Goal: Task Accomplishment & Management: Complete application form

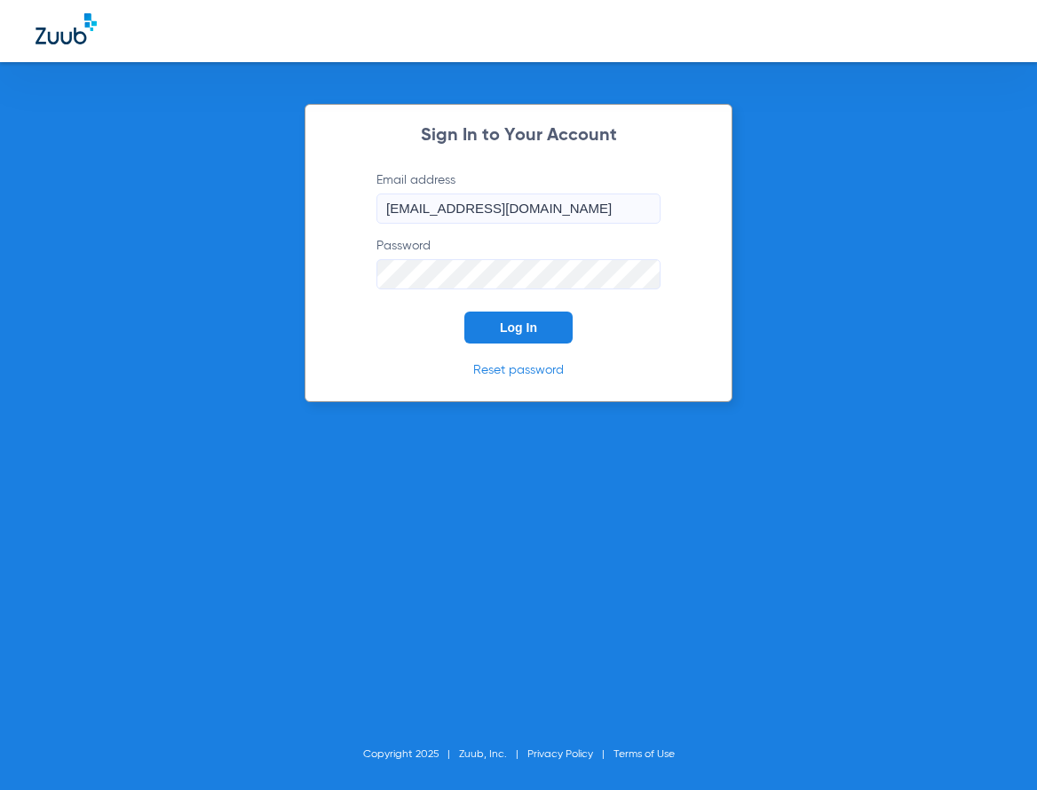
click at [556, 332] on button "Log In" at bounding box center [518, 328] width 108 height 32
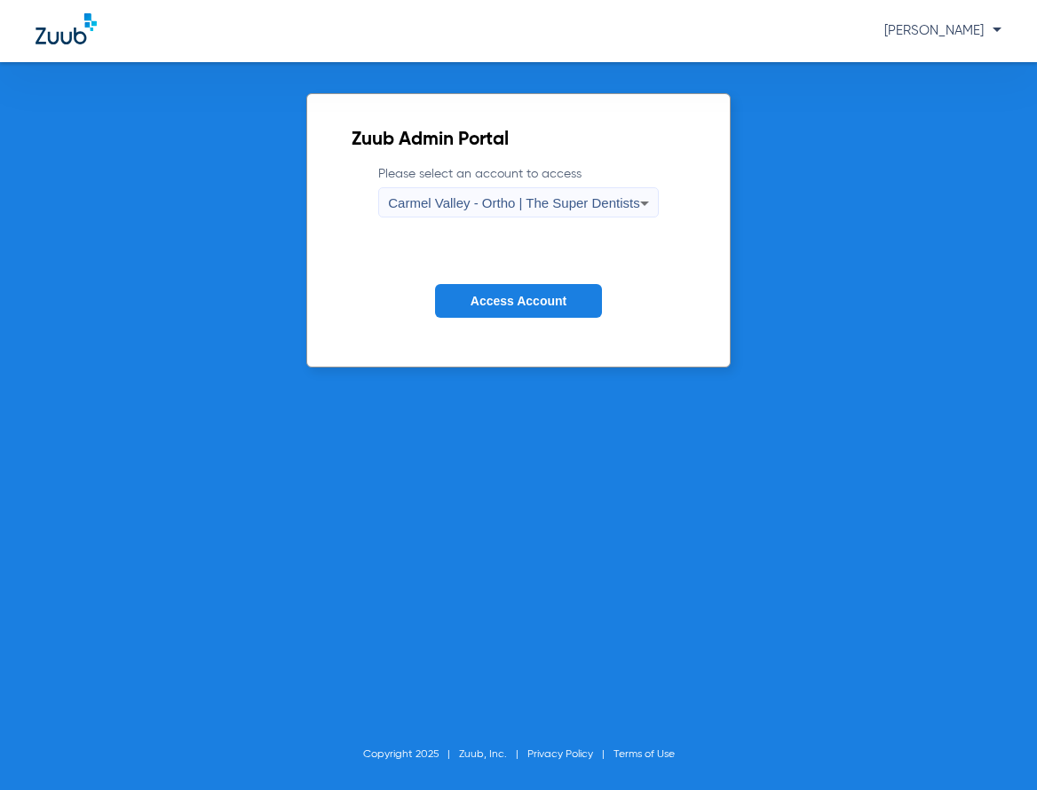
click at [569, 312] on button "Access Account" at bounding box center [518, 301] width 167 height 35
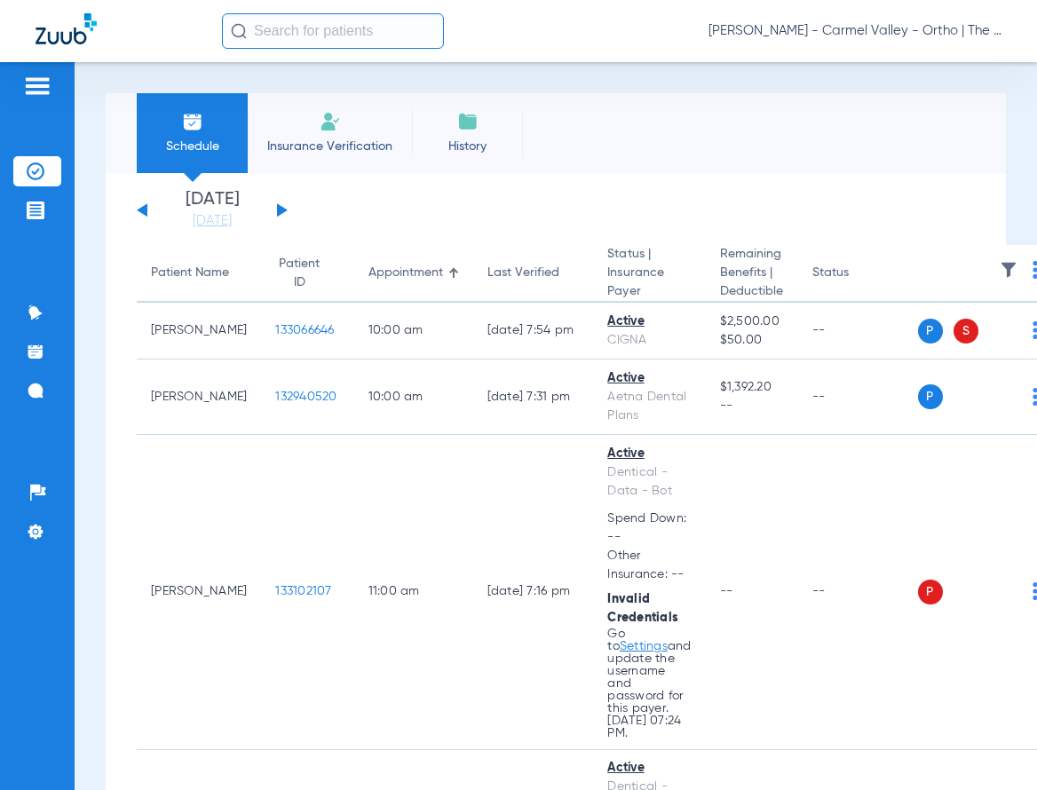
click at [884, 17] on div "[PERSON_NAME] - Carmel Valley - Ortho | The Super Dentists" at bounding box center [611, 31] width 779 height 36
click at [899, 27] on span "[PERSON_NAME] - Carmel Valley - Ortho | The Super Dentists" at bounding box center [854, 31] width 293 height 18
click at [931, 90] on button "Log out" at bounding box center [935, 99] width 128 height 36
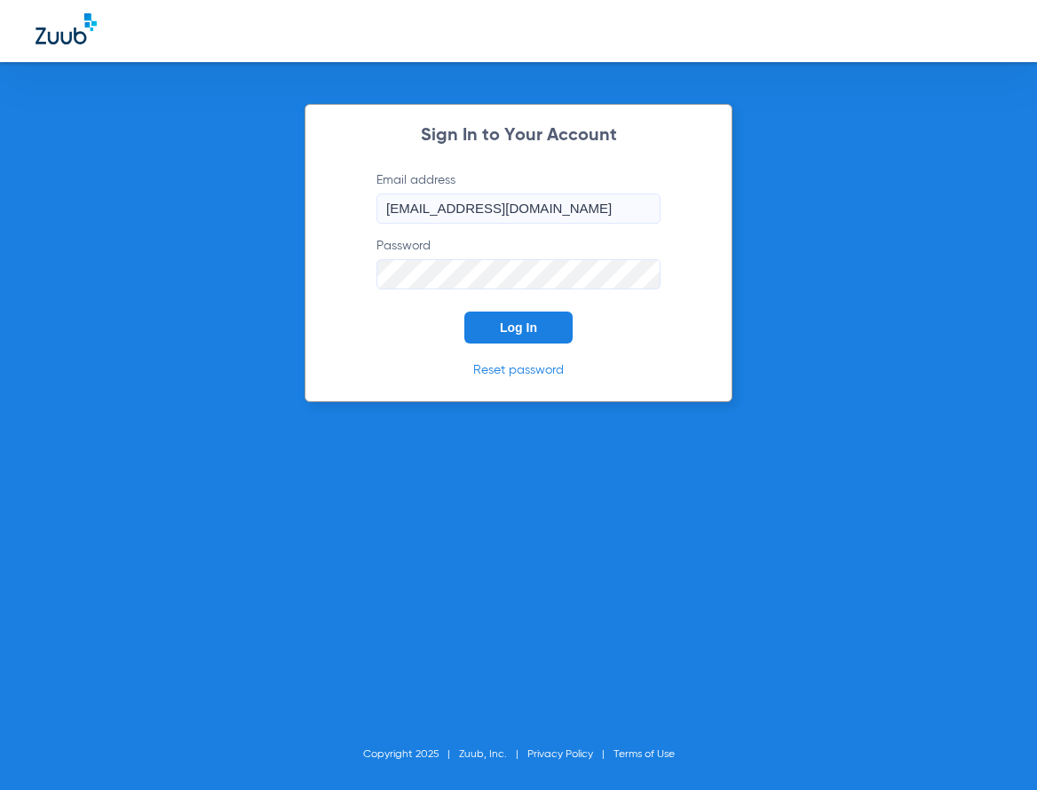
click at [542, 342] on button "Log In" at bounding box center [518, 328] width 108 height 32
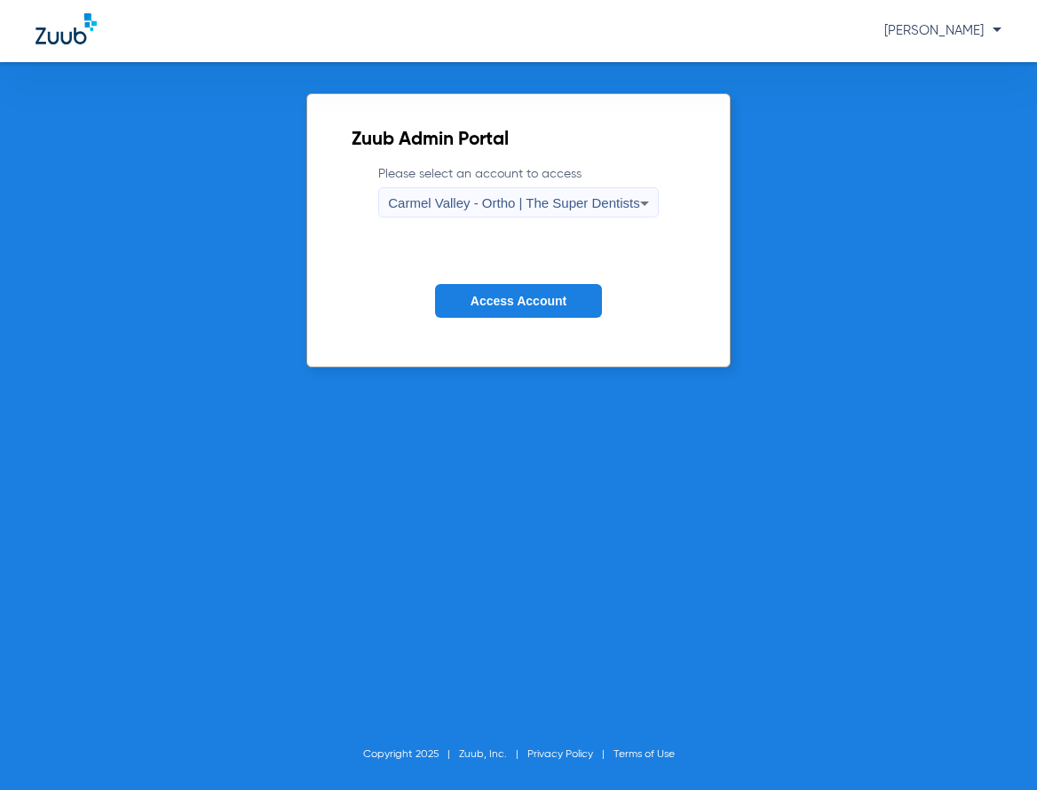
click at [490, 200] on span "Carmel Valley - Ortho | The Super Dentists" at bounding box center [513, 202] width 251 height 15
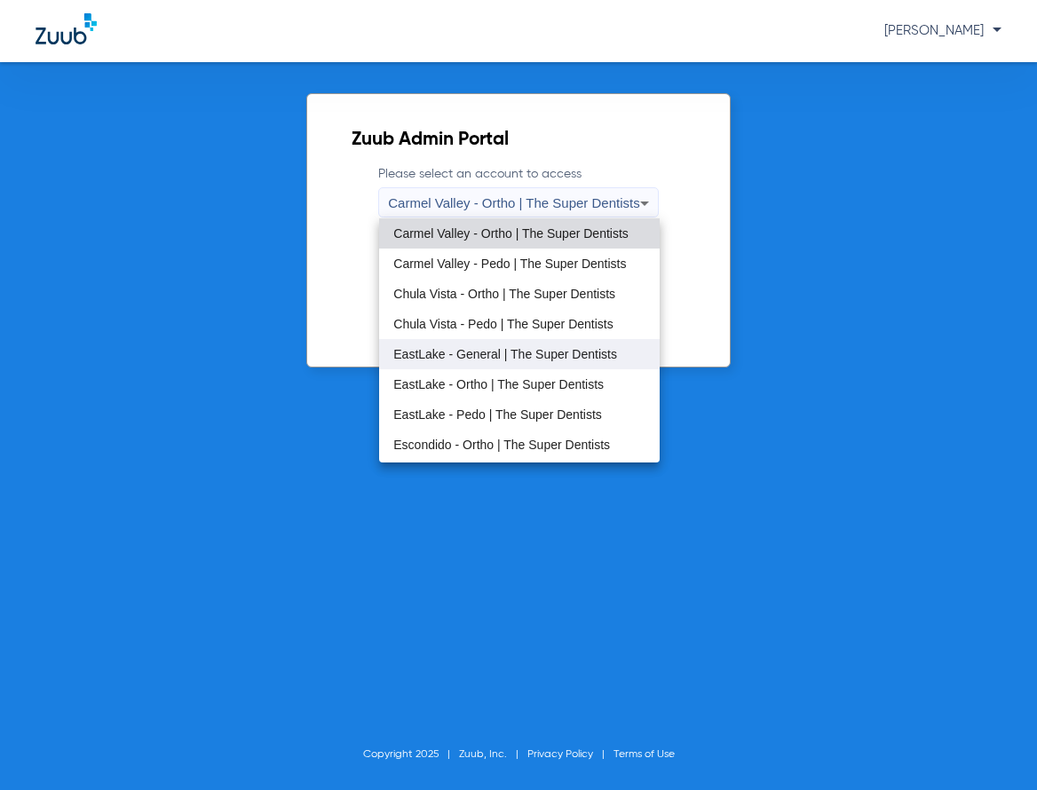
click at [460, 353] on span "EastLake - General | The Super Dentists" at bounding box center [505, 354] width 224 height 12
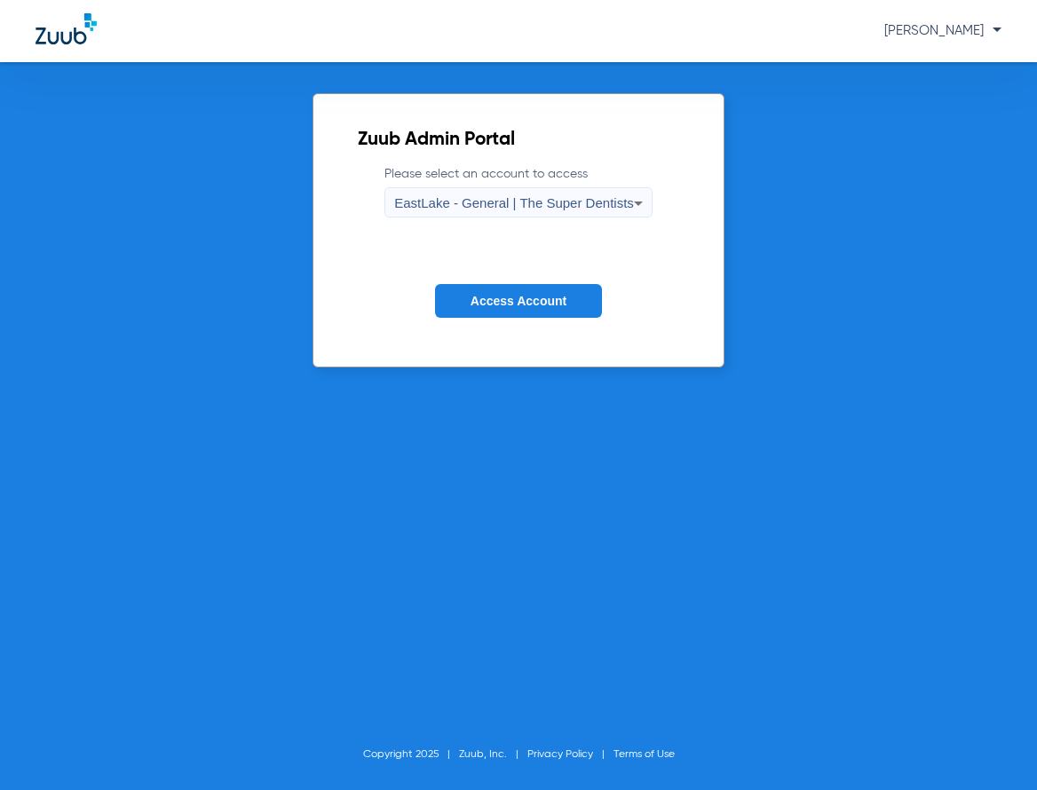
click at [478, 292] on button "Access Account" at bounding box center [518, 301] width 167 height 35
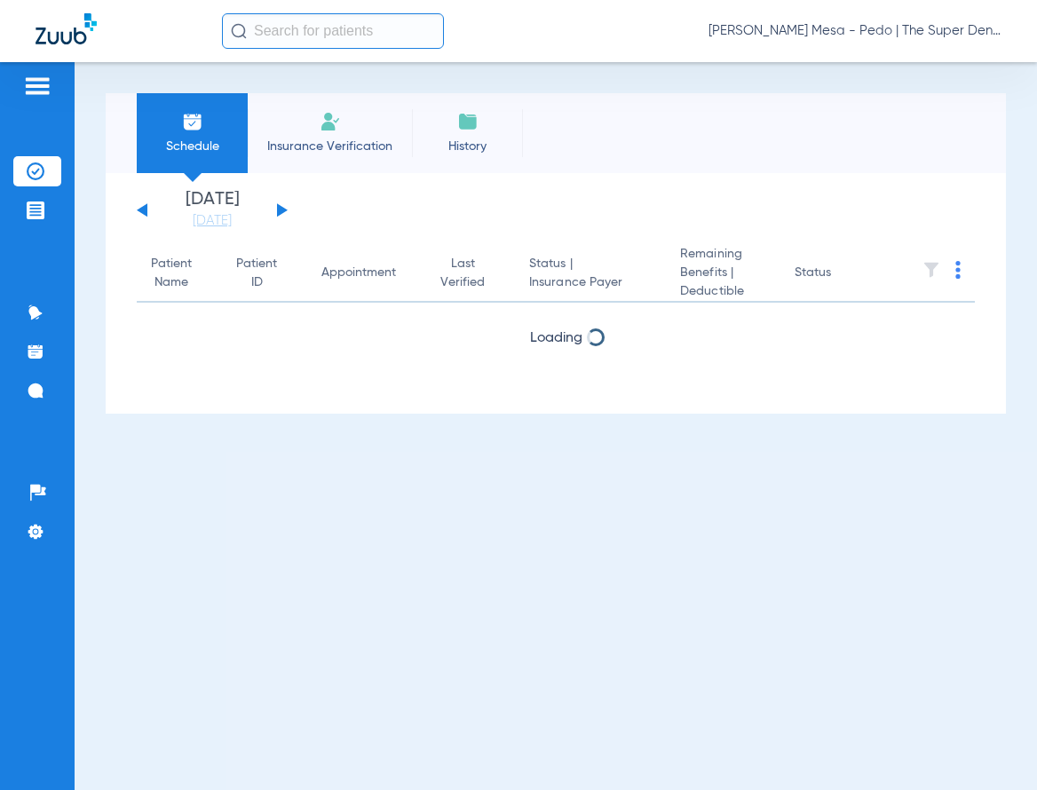
drag, startPoint x: 320, startPoint y: 107, endPoint x: 312, endPoint y: 135, distance: 28.9
click at [321, 108] on li "Insurance Verification" at bounding box center [330, 133] width 164 height 80
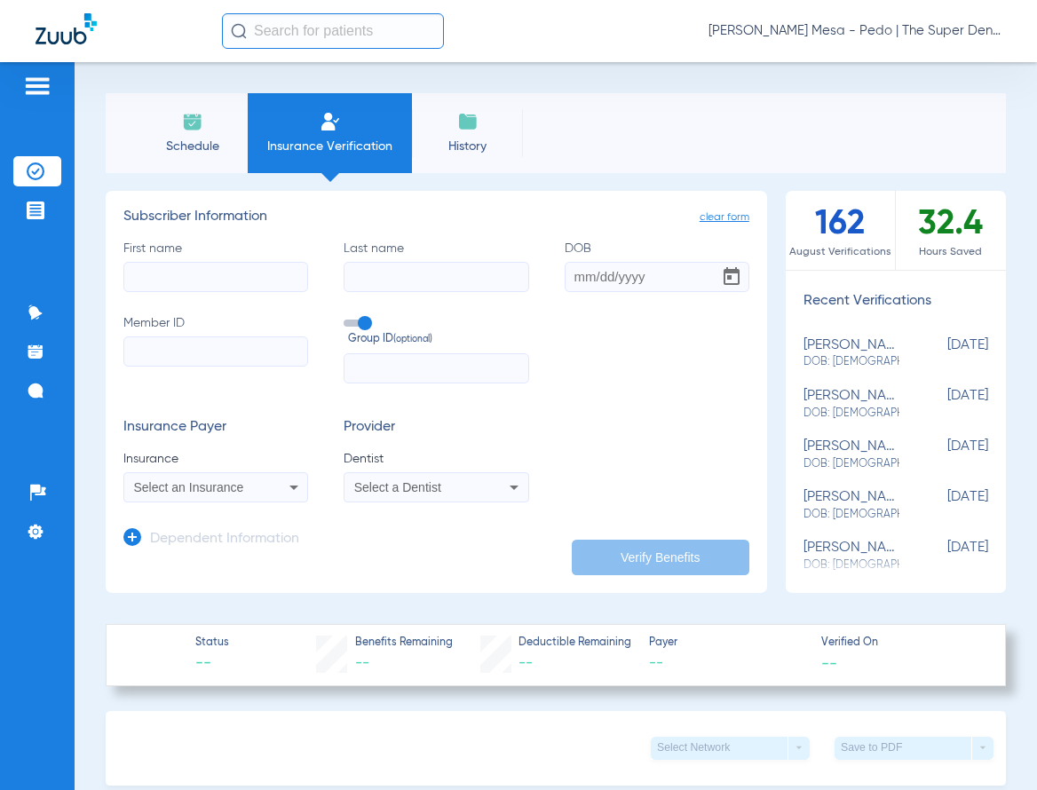
click at [255, 274] on input "First name" at bounding box center [215, 277] width 185 height 30
type input "[PERSON_NAME]"
click at [577, 264] on input "DOB Required" at bounding box center [657, 277] width 185 height 30
type input "[DATE]"
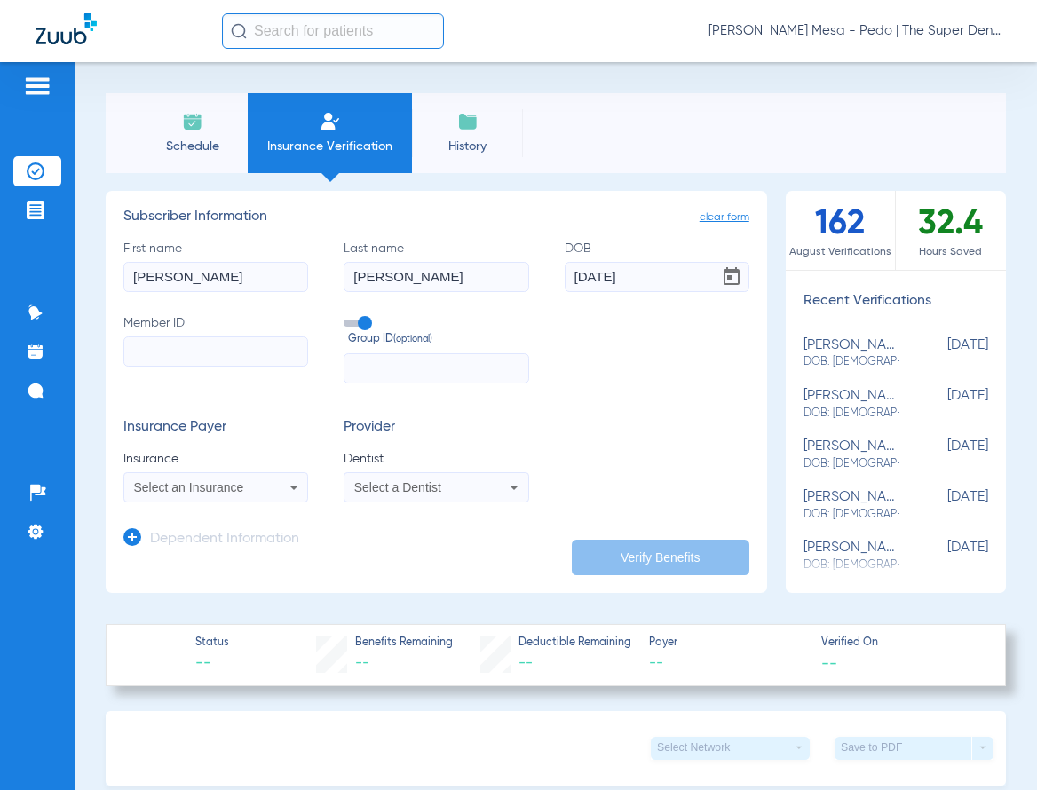
click at [297, 339] on input "Member ID" at bounding box center [215, 351] width 185 height 30
click at [231, 350] on input "Member ID Required" at bounding box center [215, 351] width 185 height 30
paste input "916083169"
type input "916083169"
click at [207, 485] on span "Select an Insurance" at bounding box center [189, 487] width 110 height 14
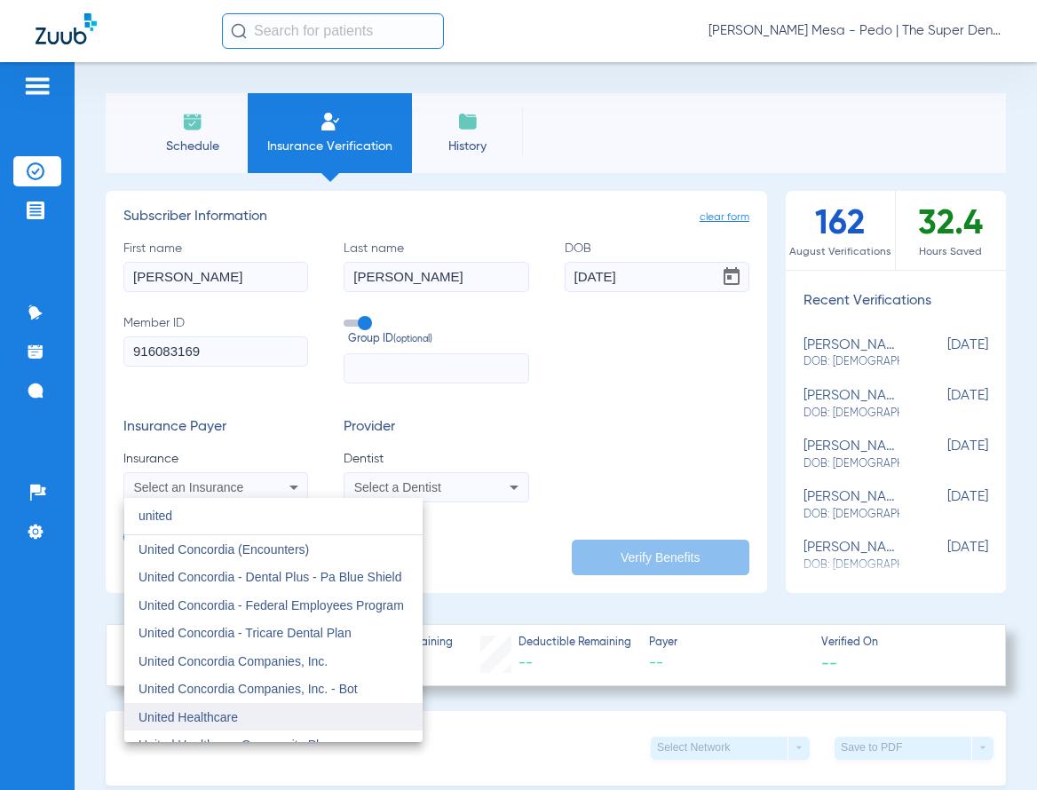
type input "united"
click at [221, 719] on span "United Healthcare" at bounding box center [187, 717] width 99 height 14
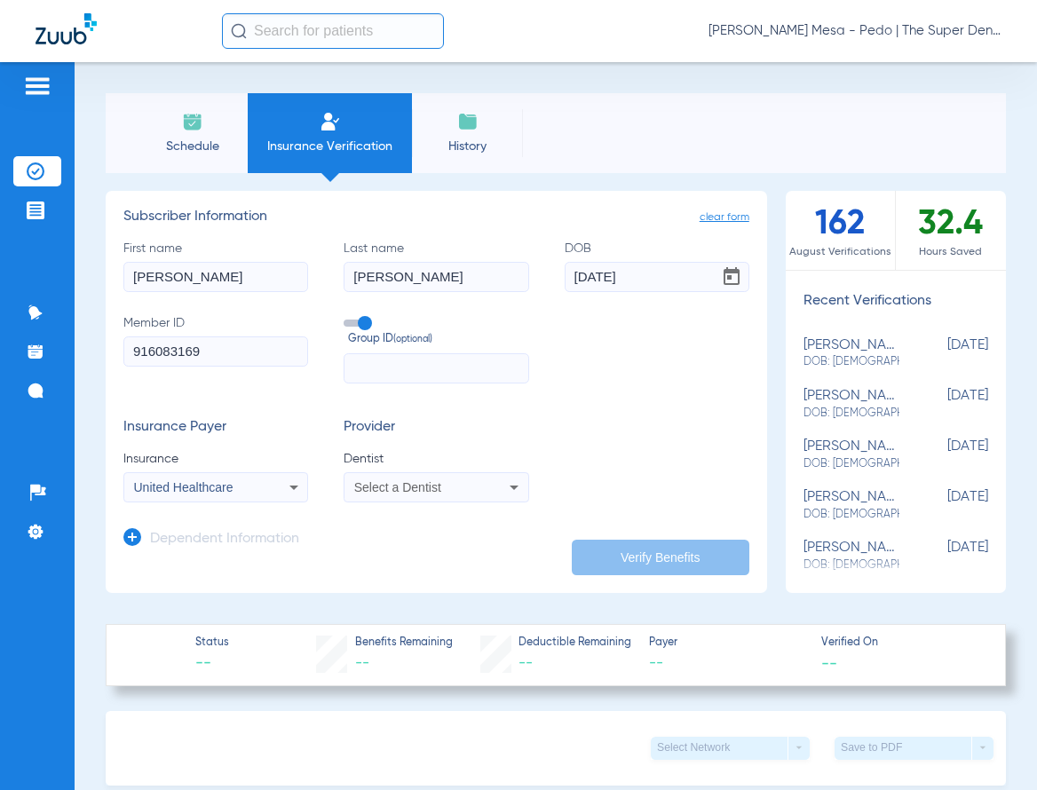
click at [367, 489] on span "Select a Dentist" at bounding box center [397, 487] width 87 height 14
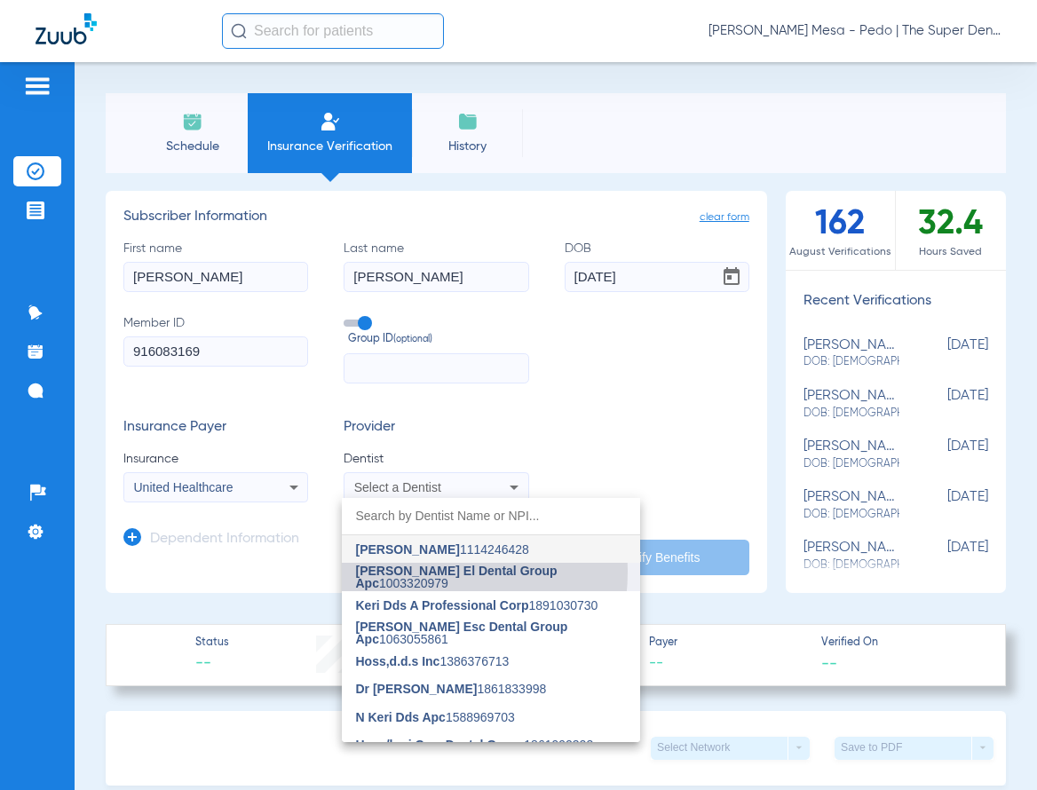
click at [403, 571] on span "[PERSON_NAME] El Dental Group Apc" at bounding box center [457, 577] width 202 height 27
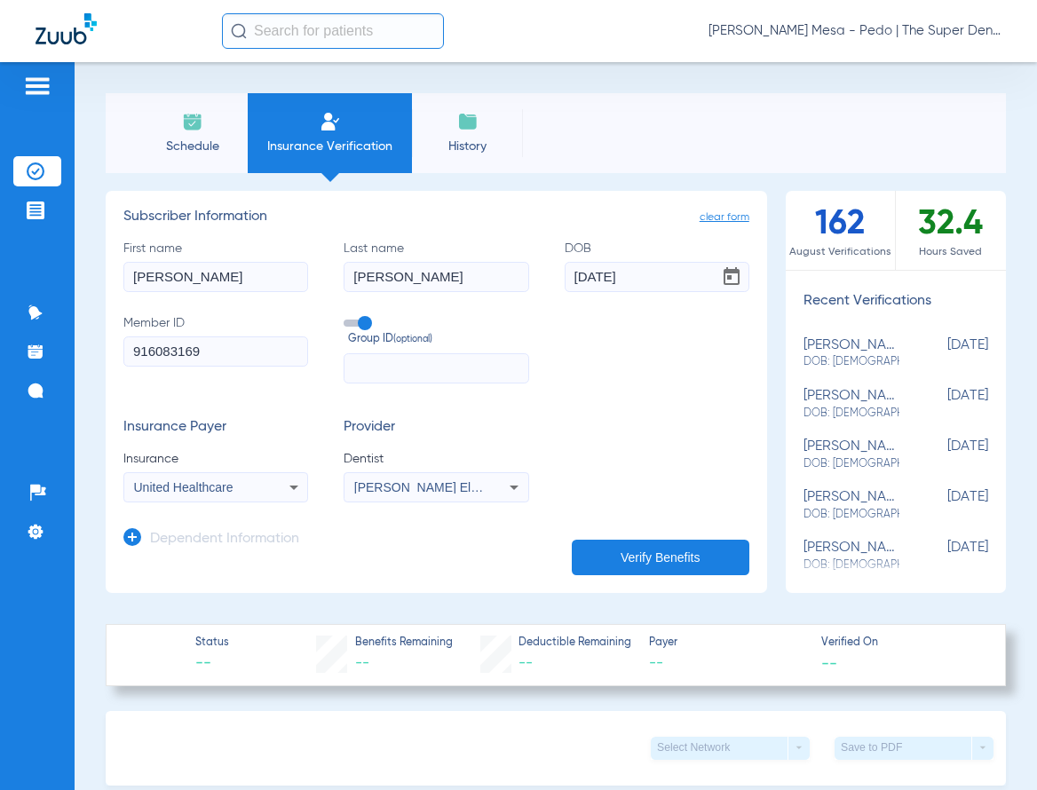
click at [266, 527] on div "Dependent Information" at bounding box center [211, 543] width 176 height 37
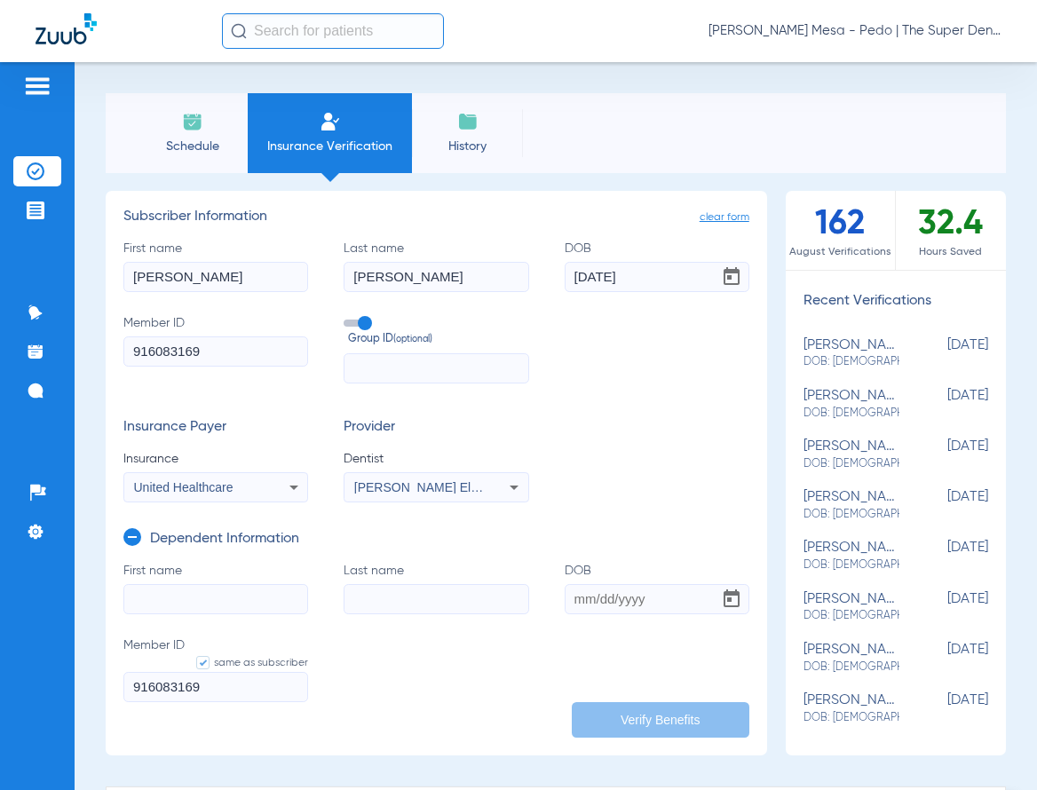
click at [235, 600] on input "First name" at bounding box center [215, 599] width 185 height 30
type input "[PERSON_NAME]"
type input "."
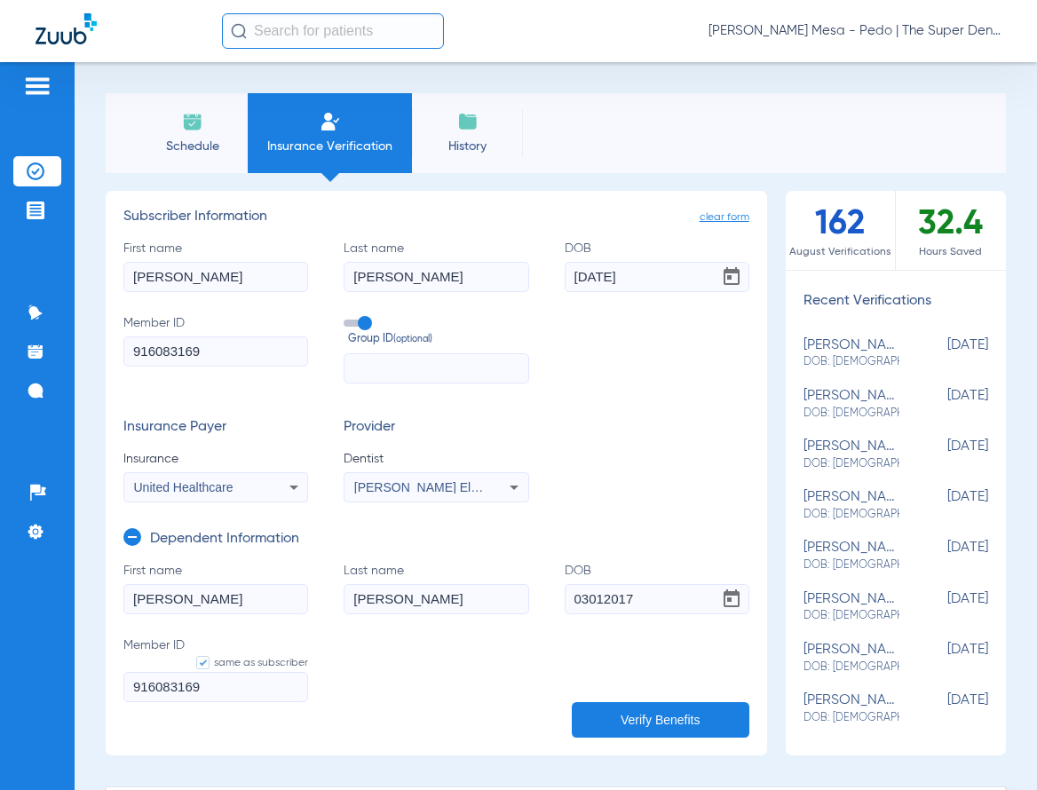
type input "[DATE]"
click at [241, 607] on input "[PERSON_NAME]" at bounding box center [215, 599] width 185 height 30
click at [622, 715] on button "Verify Benefits" at bounding box center [661, 720] width 178 height 36
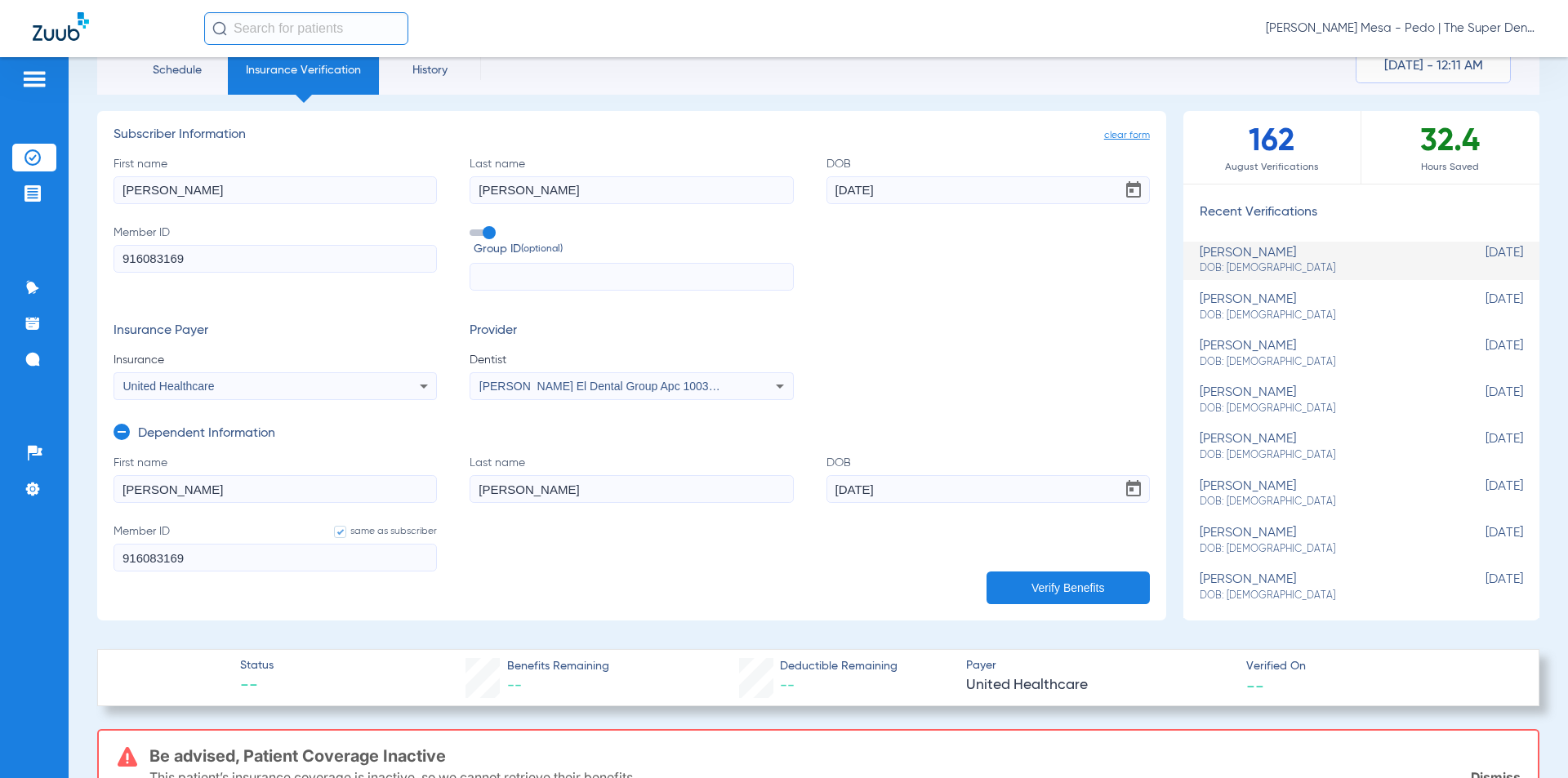
scroll to position [164, 0]
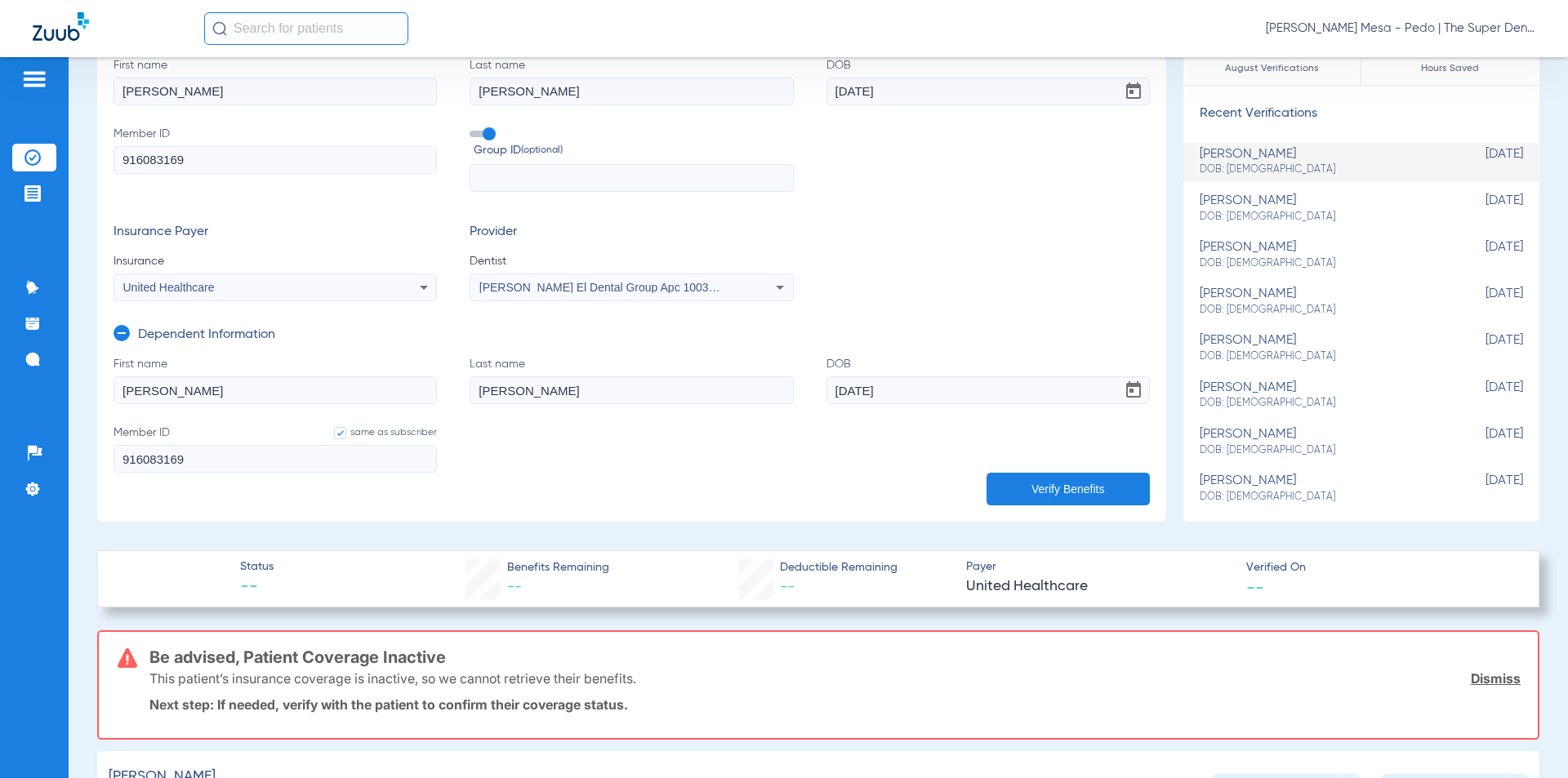
click at [953, 169] on div "First name [PERSON_NAME] Last name [PERSON_NAME] [DEMOGRAPHIC_DATA] Member ID 9…" at bounding box center [631, 124] width 1037 height 135
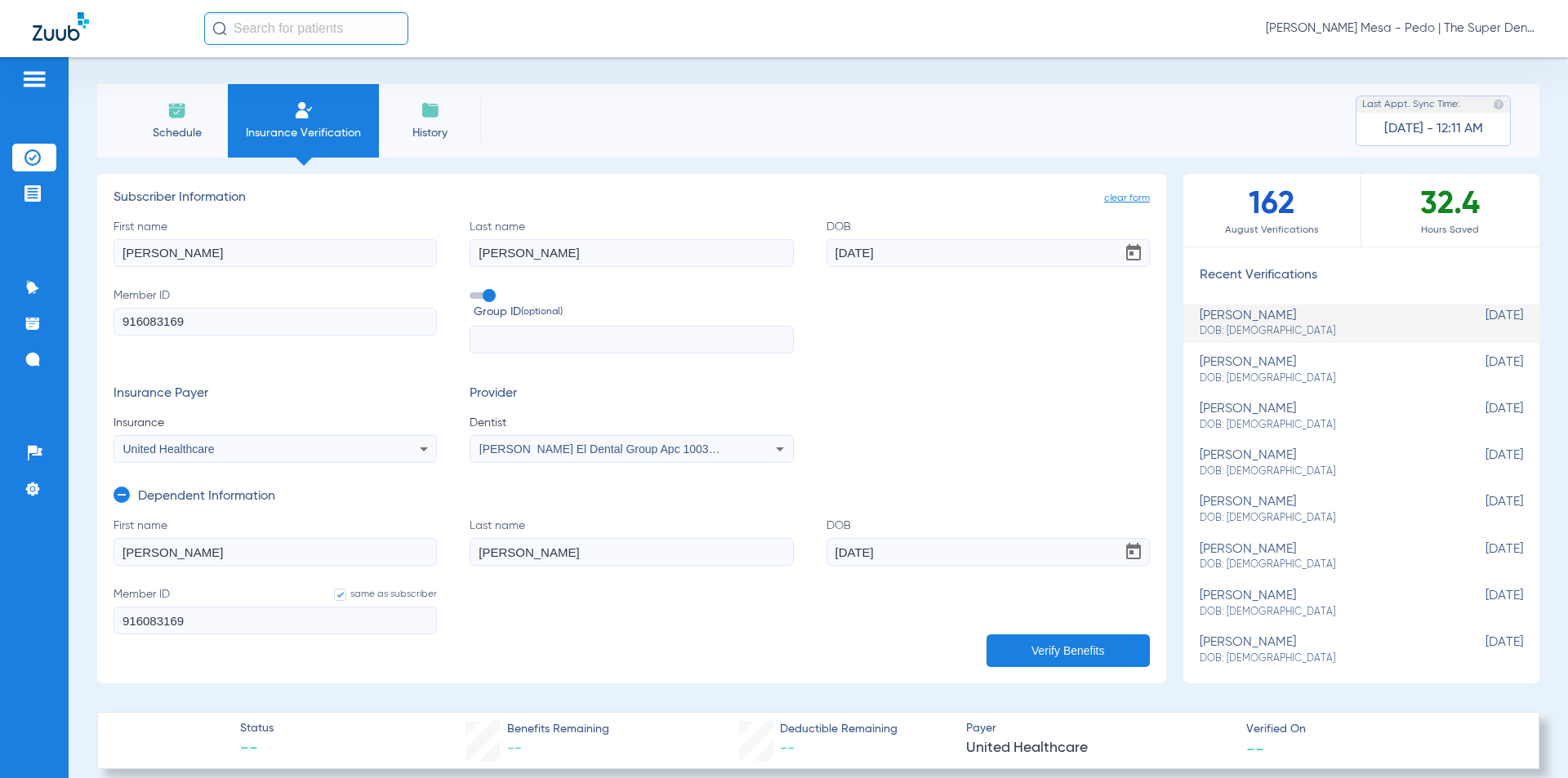
scroll to position [0, 0]
click at [953, 206] on span "clear form" at bounding box center [1127, 200] width 46 height 17
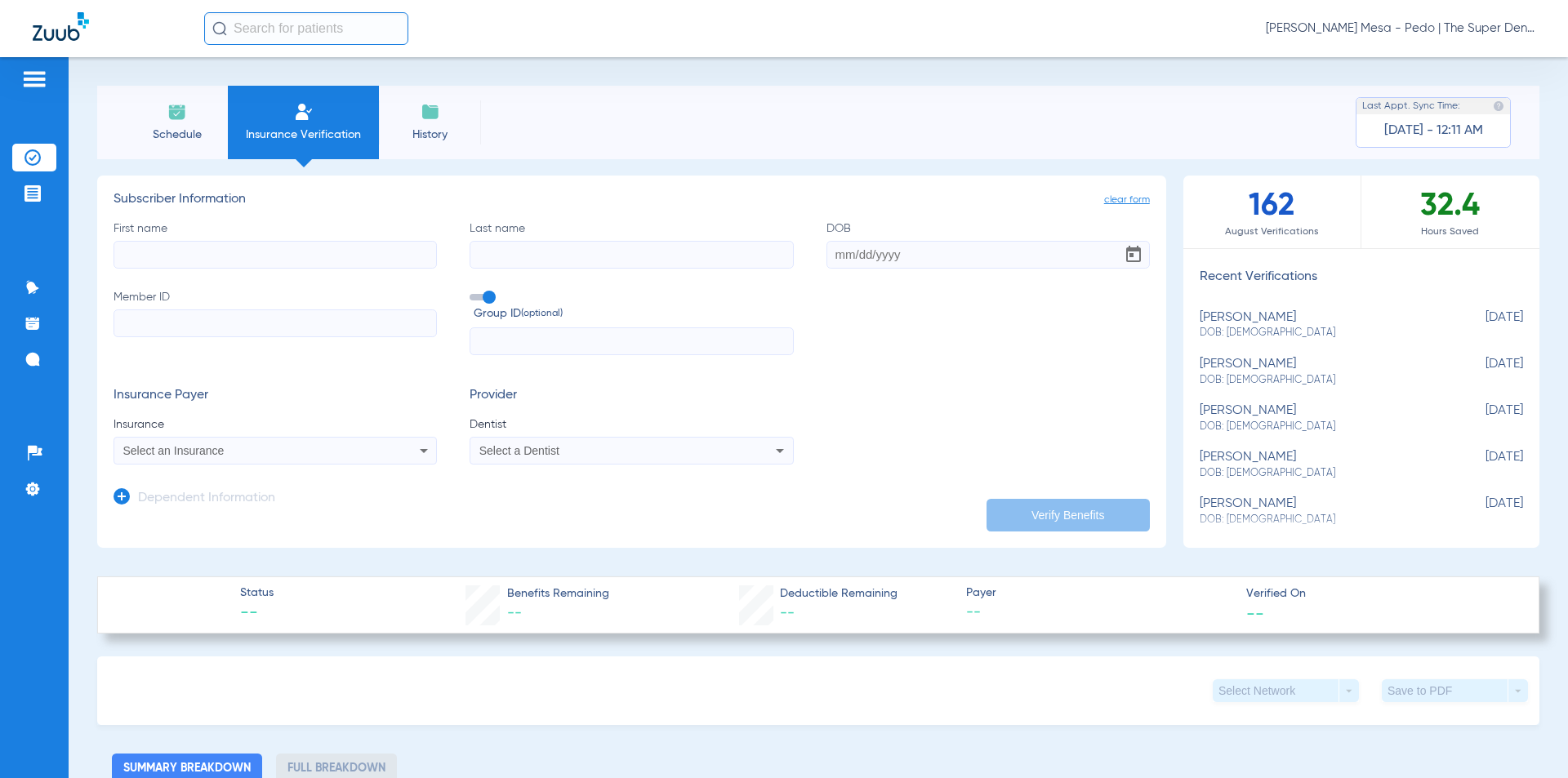
click at [391, 258] on input "First name" at bounding box center [275, 255] width 324 height 28
type input "[PERSON_NAME]"
type input "[DATE]"
click at [325, 319] on input "Member ID" at bounding box center [275, 323] width 324 height 28
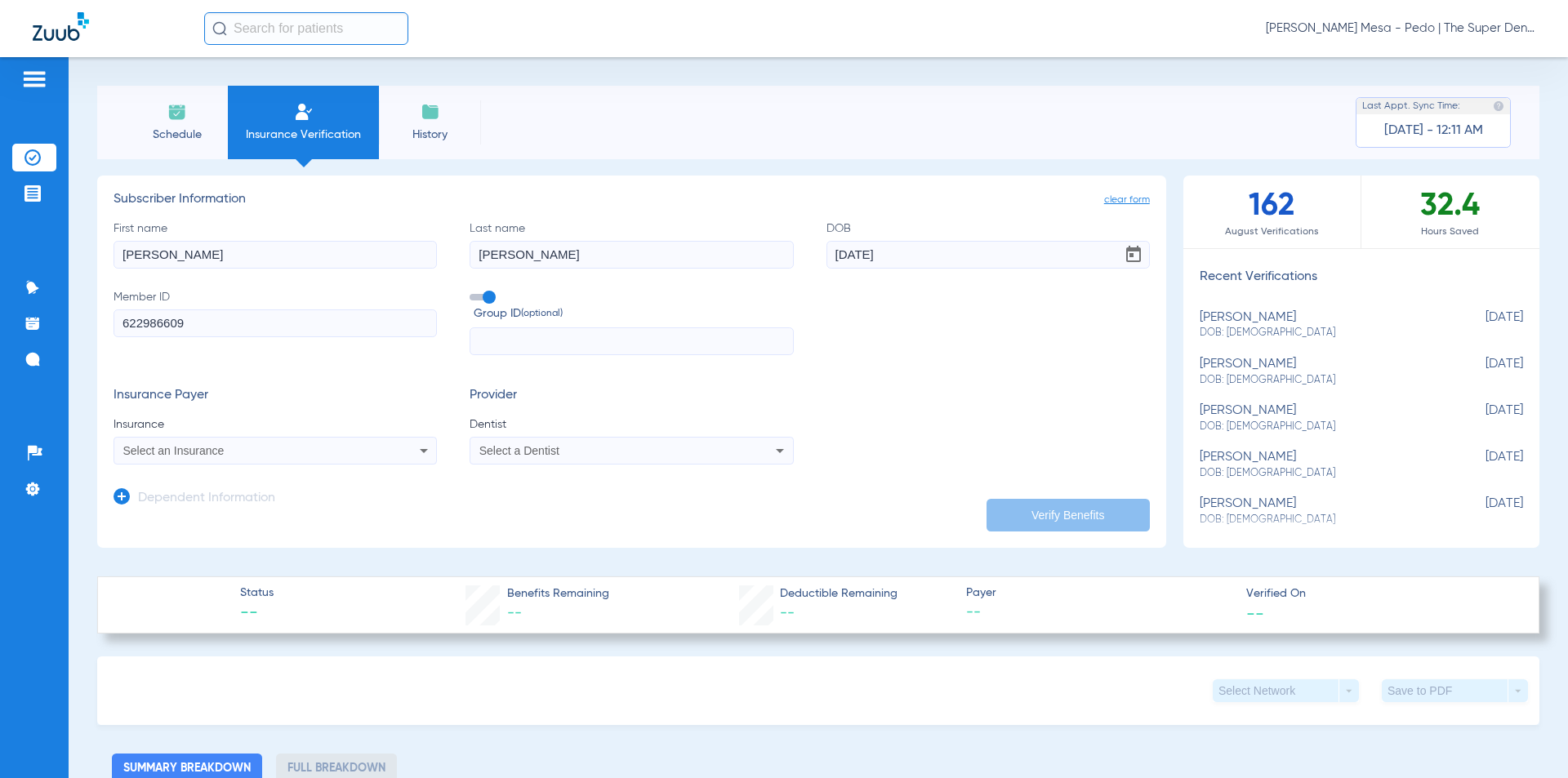
type input "622986609"
click at [317, 437] on mat-select "Select an Insurance" at bounding box center [275, 451] width 324 height 28
click at [316, 443] on div "Select an Insurance" at bounding box center [275, 450] width 322 height 19
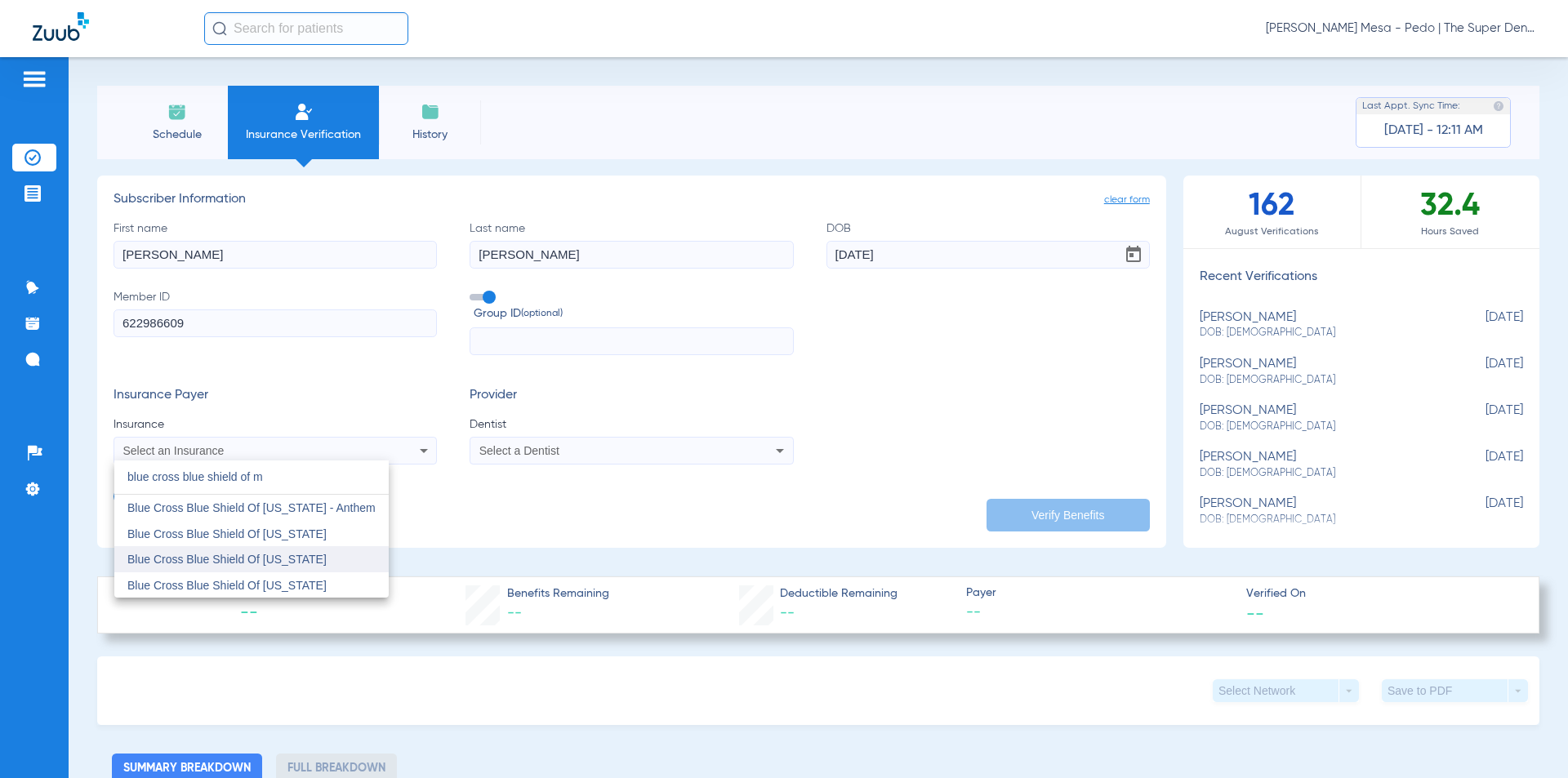
type input "blue cross blue shield of m"
click at [280, 550] on mat-option "Blue Cross Blue Shield Of [US_STATE]" at bounding box center [251, 559] width 274 height 26
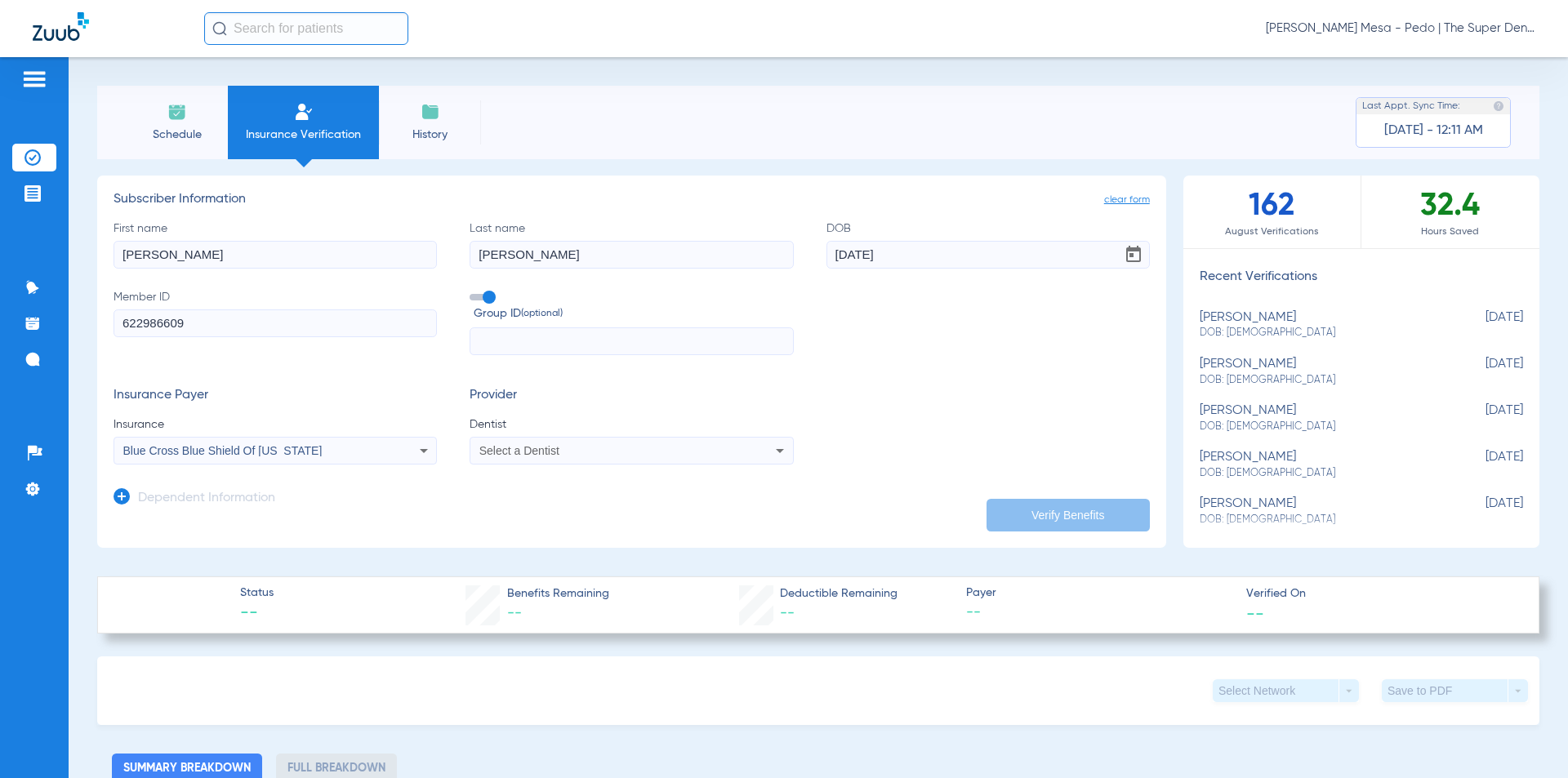
click at [523, 456] on span "Select a Dentist" at bounding box center [519, 451] width 80 height 13
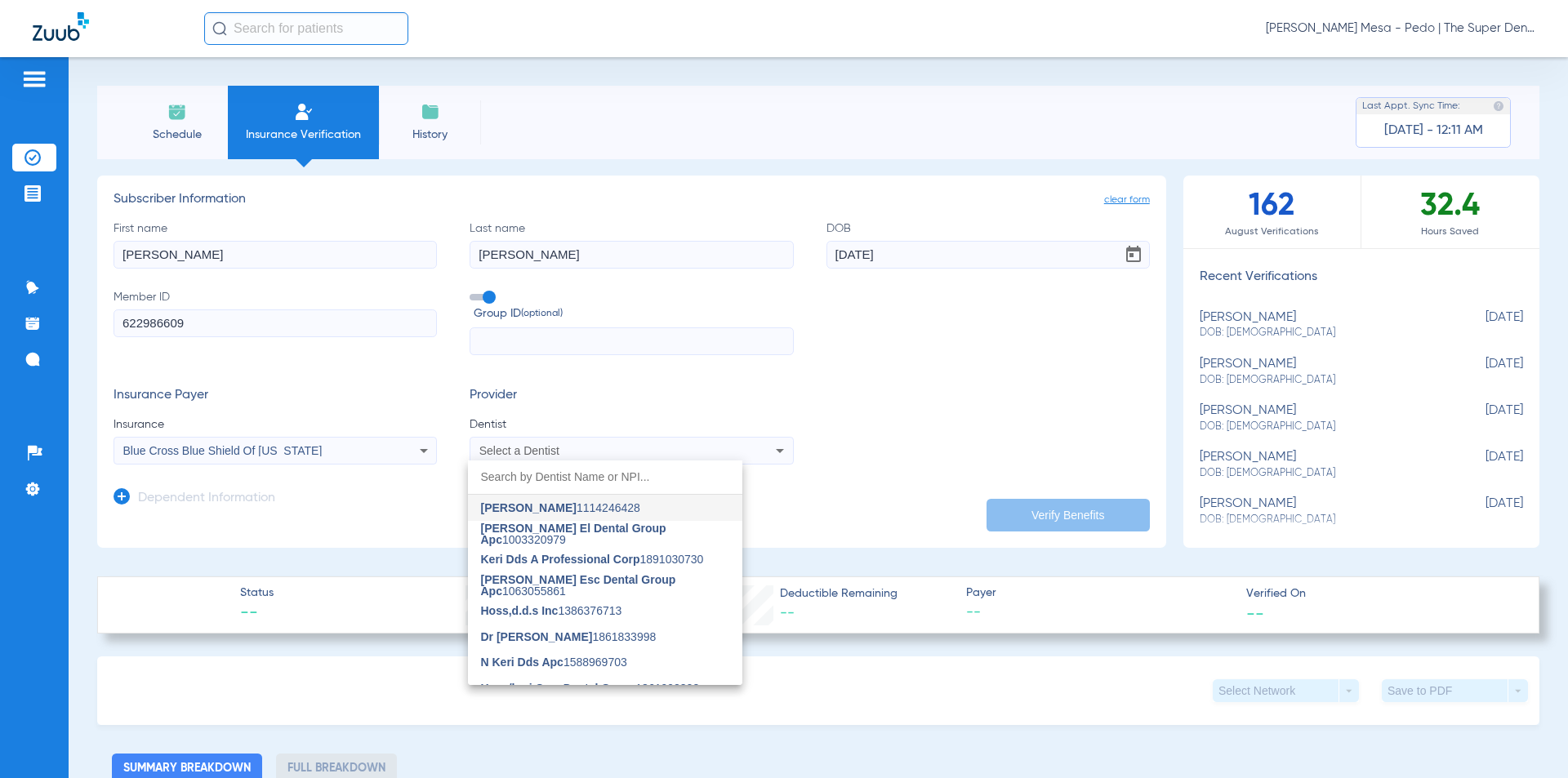
click at [537, 526] on mat-option "[PERSON_NAME] El Dental Group Apc 1003320979" at bounding box center [605, 533] width 274 height 26
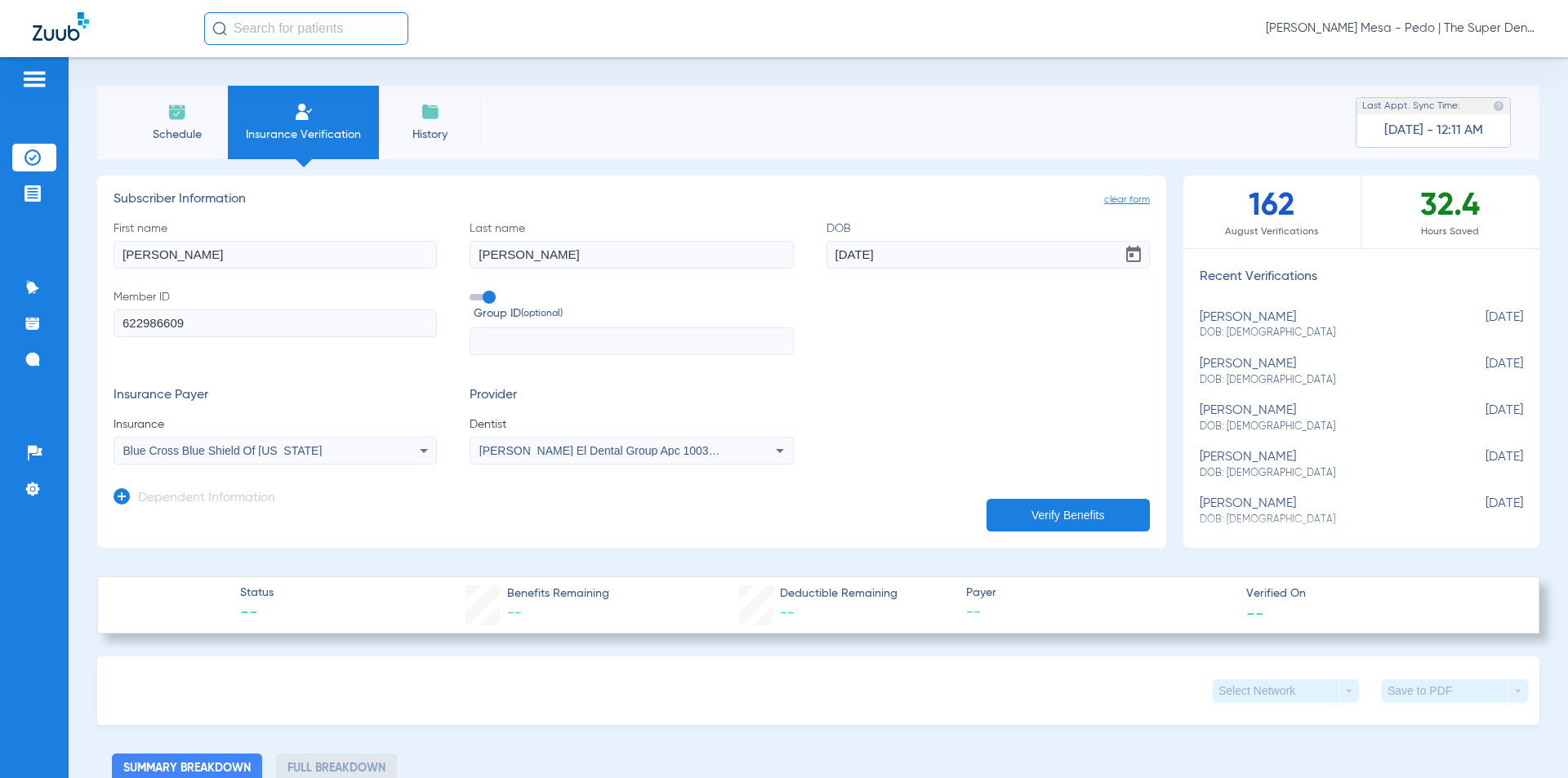
click at [243, 505] on h3 "Dependent Information" at bounding box center [206, 499] width 137 height 17
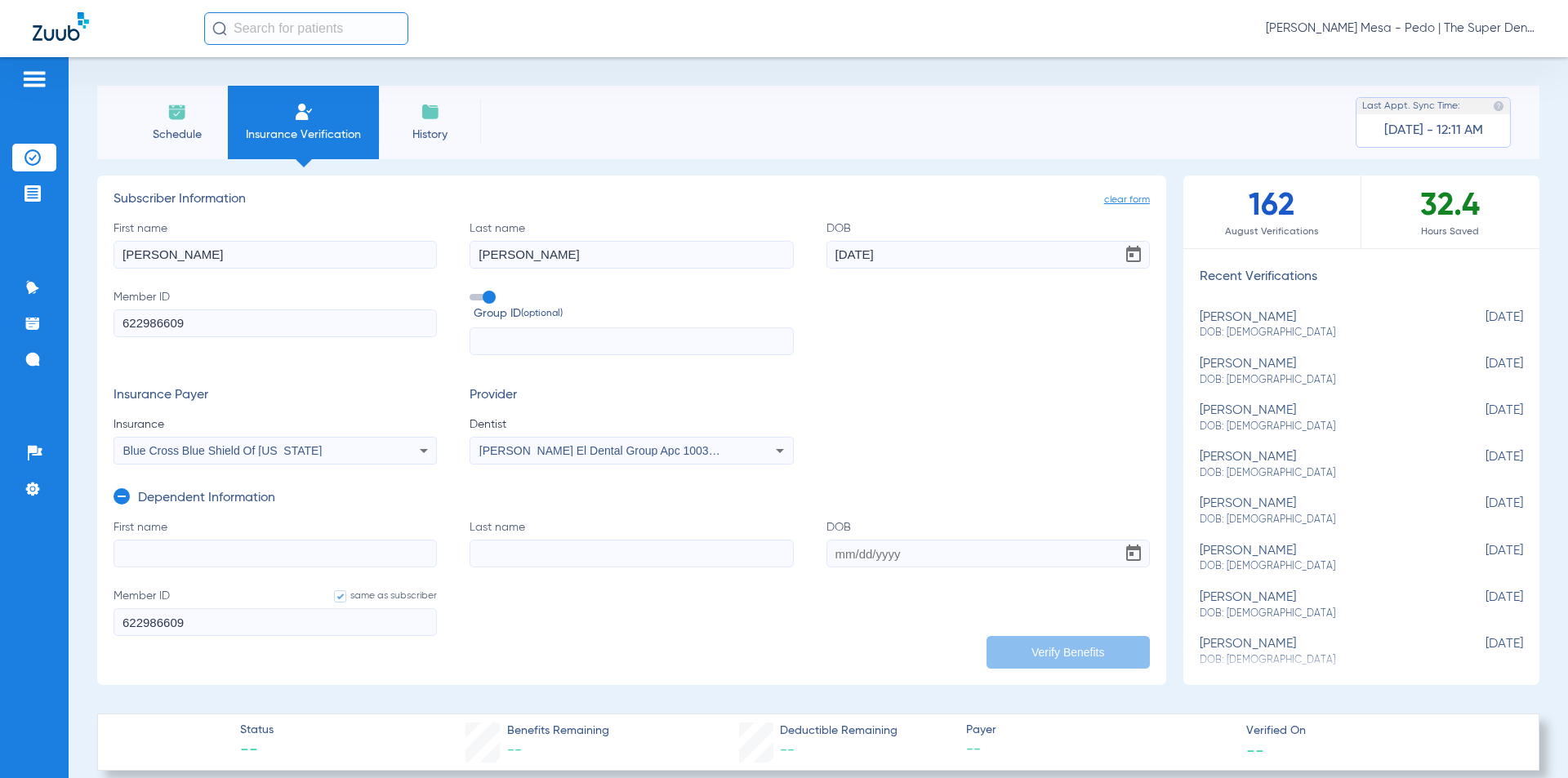
click at [248, 547] on input "First name" at bounding box center [275, 554] width 324 height 28
type input "[PERSON_NAME]"
type input "[DATE]"
click at [574, 555] on input "[PERSON_NAME]" at bounding box center [631, 554] width 324 height 28
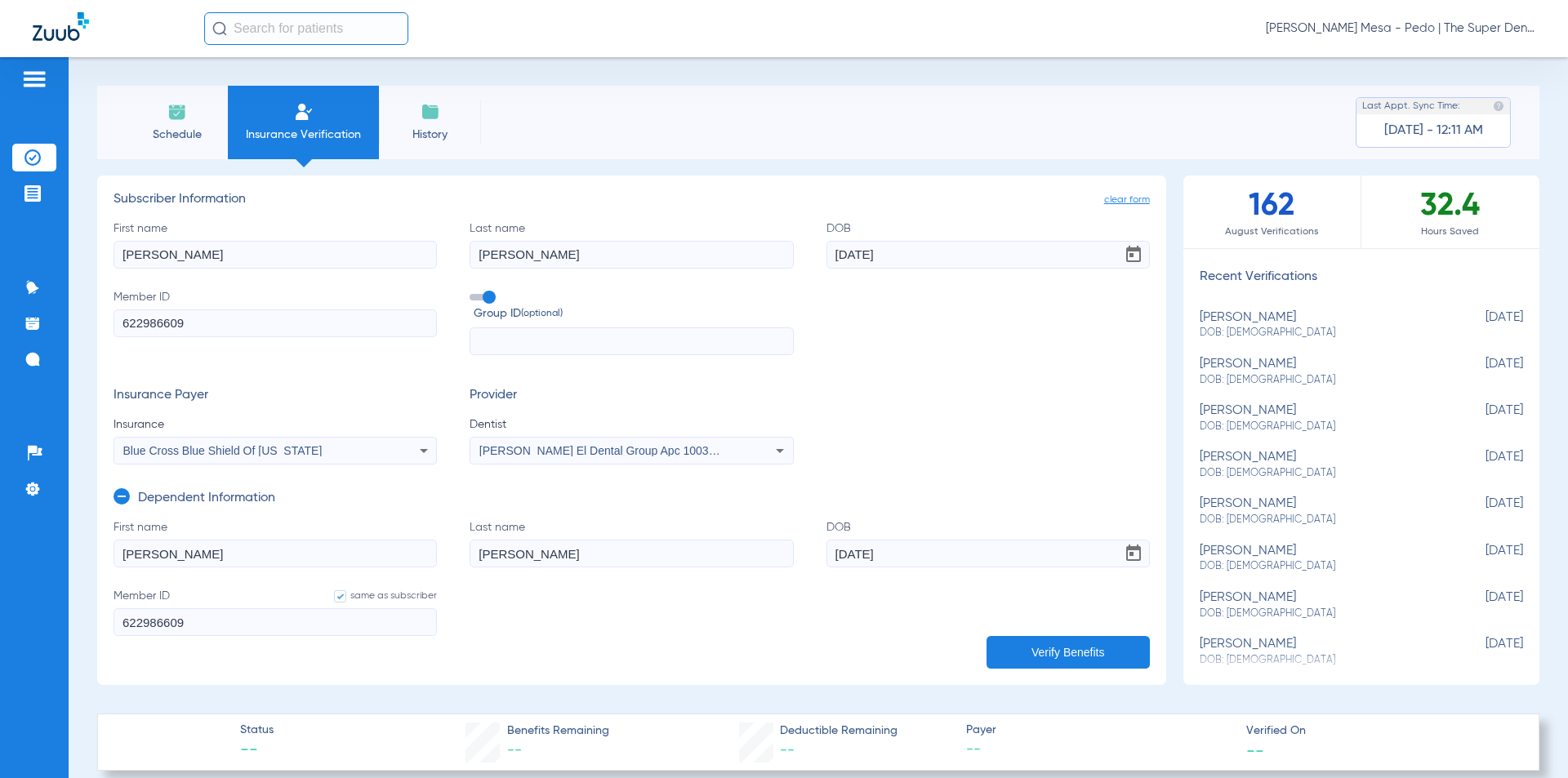
click at [953, 655] on button "Verify Benefits" at bounding box center [1068, 653] width 164 height 33
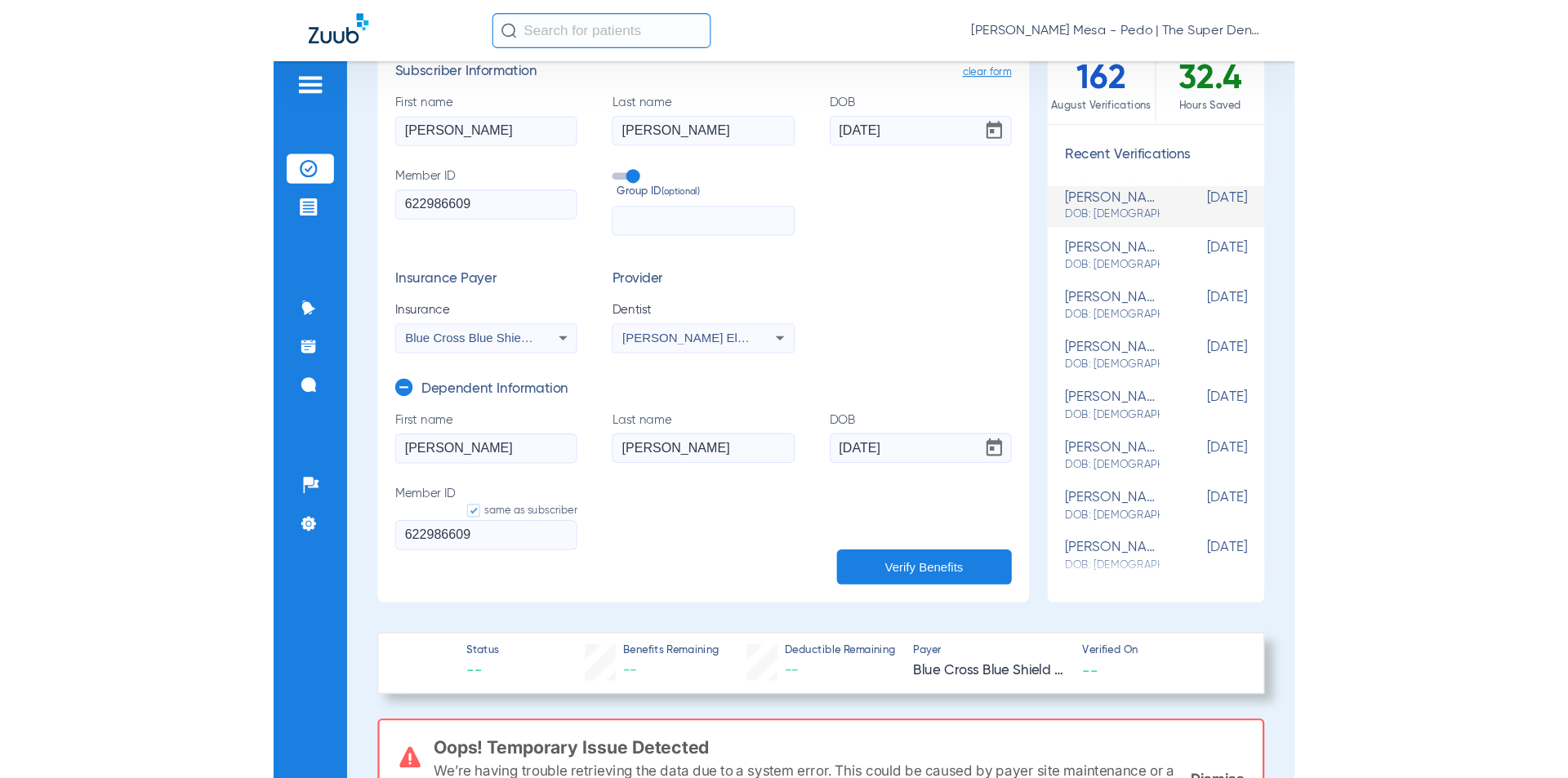
scroll to position [82, 0]
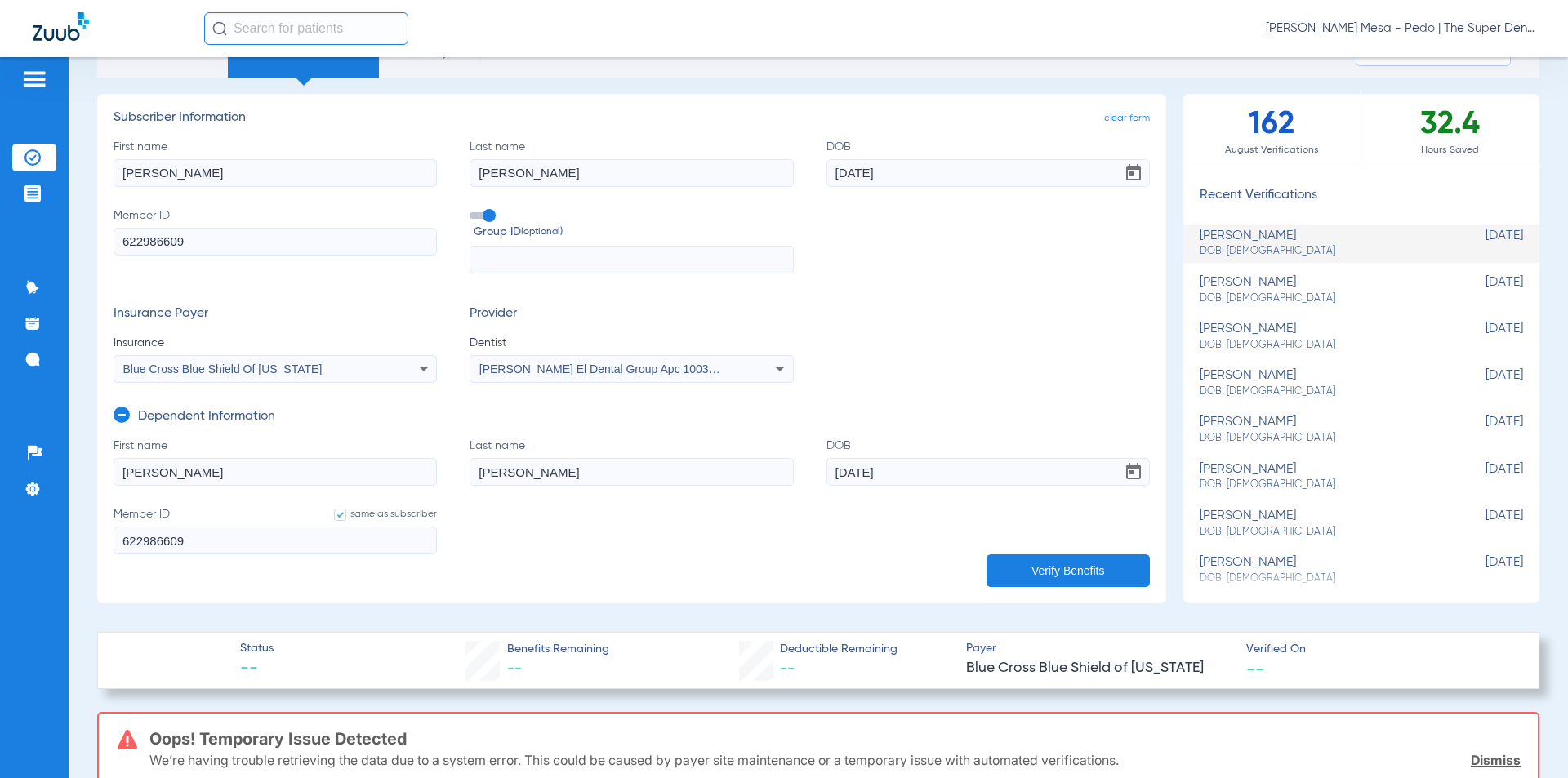
drag, startPoint x: 264, startPoint y: 250, endPoint x: 74, endPoint y: 252, distance: 190.0
click at [74, 252] on div "Schedule Insurance Verification History Last Appt. Sync Time: [DATE] - 12:11 AM…" at bounding box center [819, 418] width 1500 height 721
type input "P"
type input "PU"
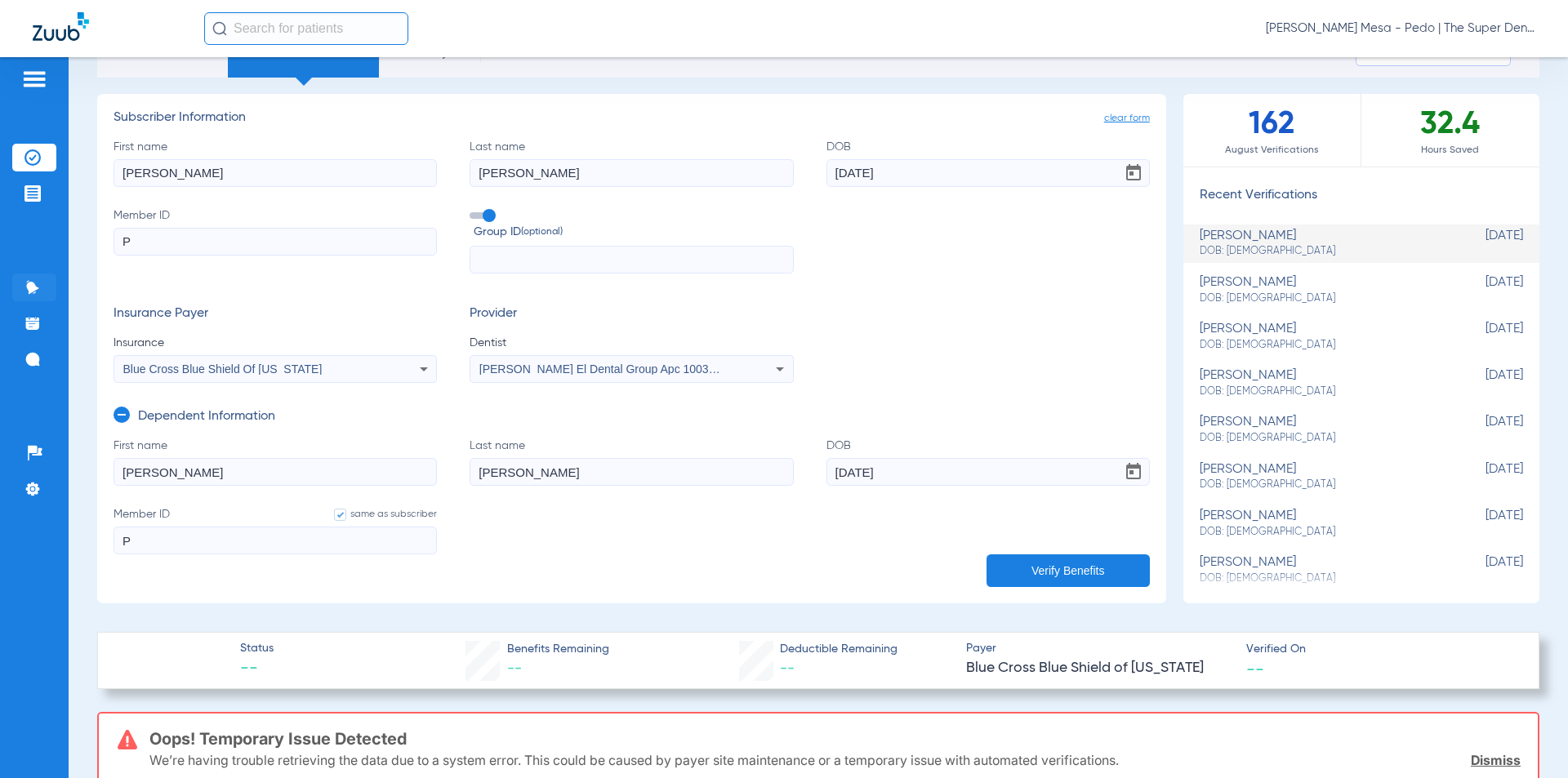
type input "PU"
type input "PUA"
type input "PUA9"
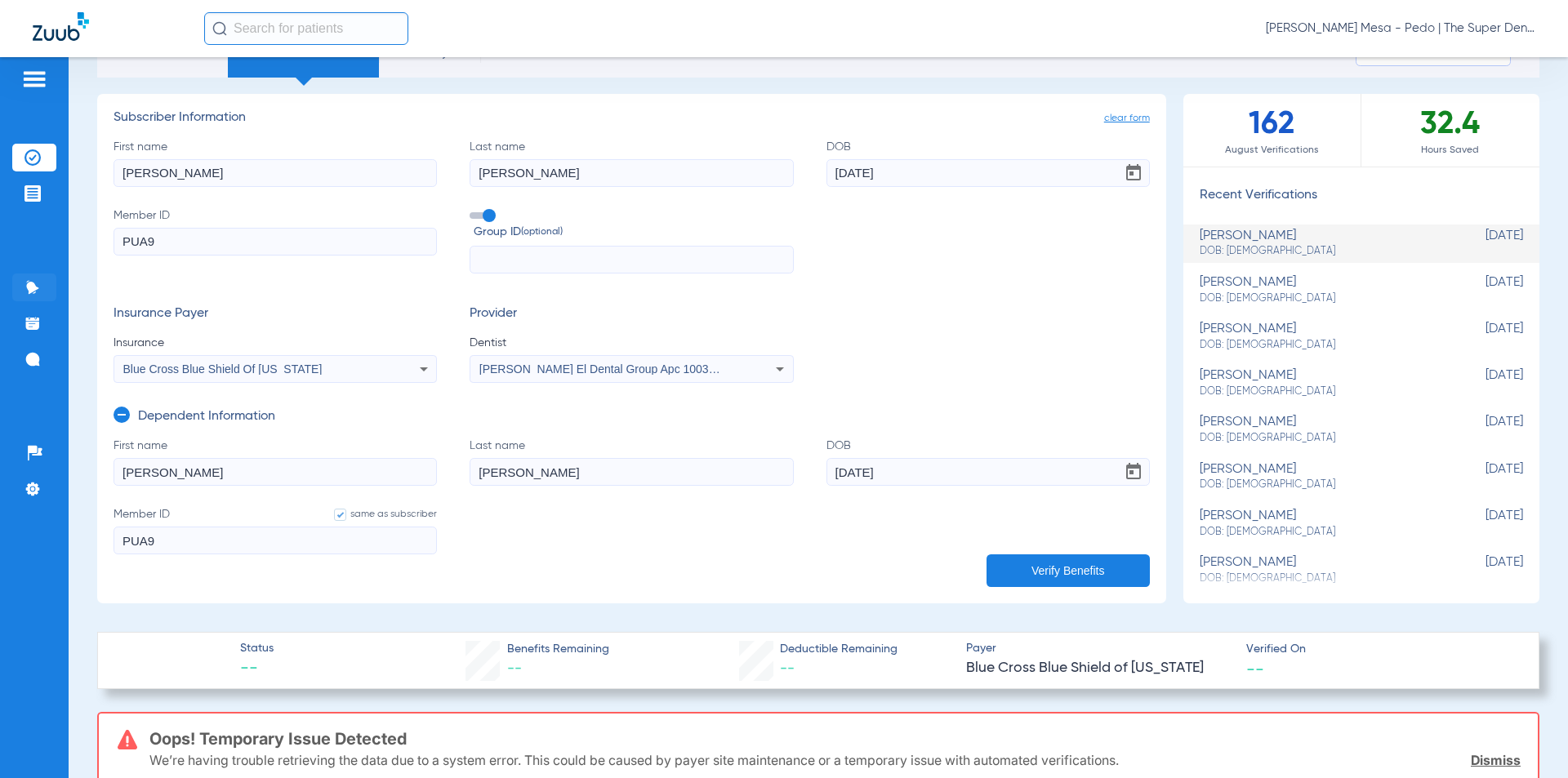
type input "PUA91"
type input "PUA917"
type input "PUA9172"
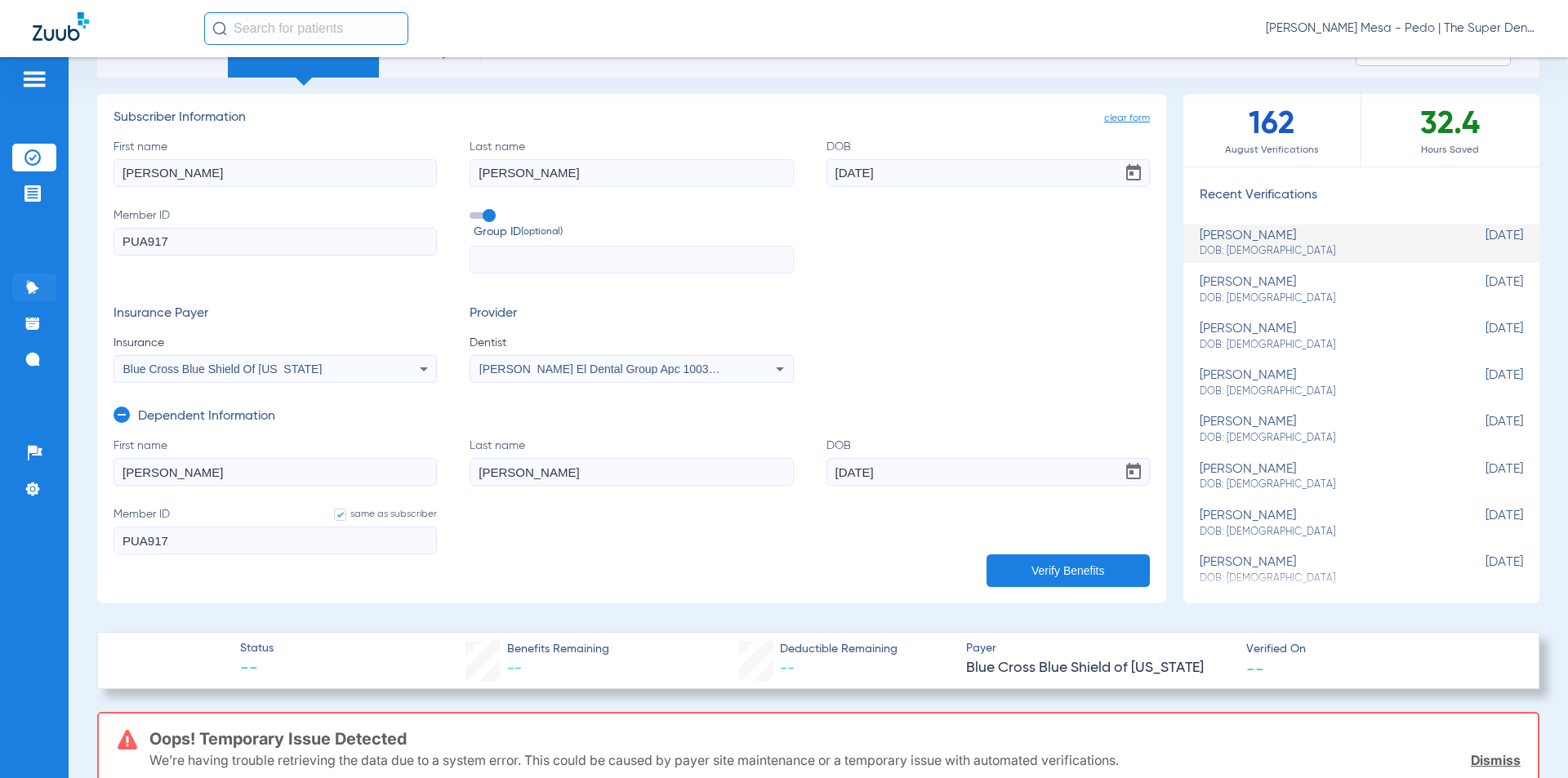
type input "PUA9172"
type input "PUA91724"
type input "PUA917242"
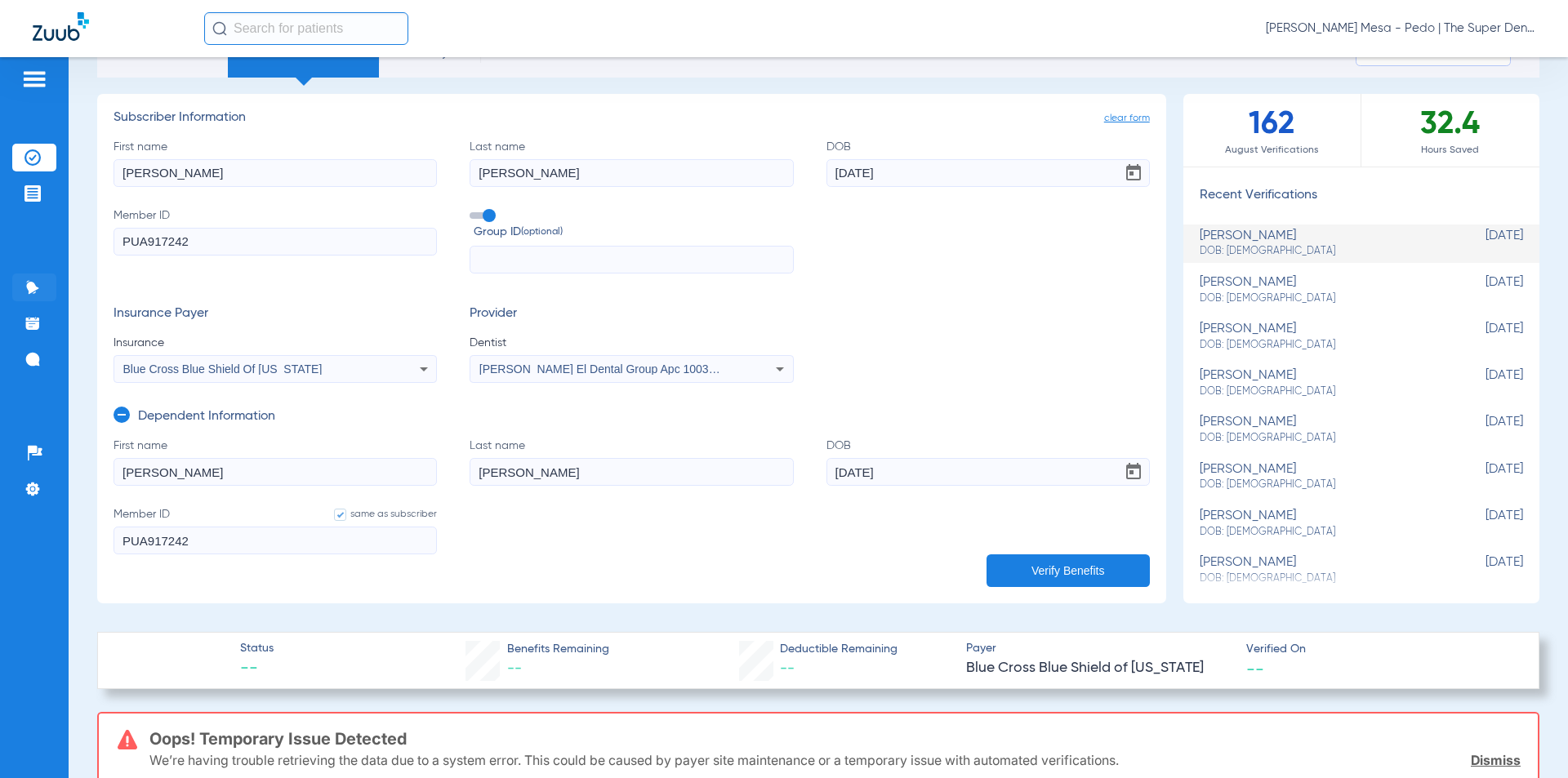
type input "PUA9172428"
type input "PUA91724282"
type input "PUA917242823"
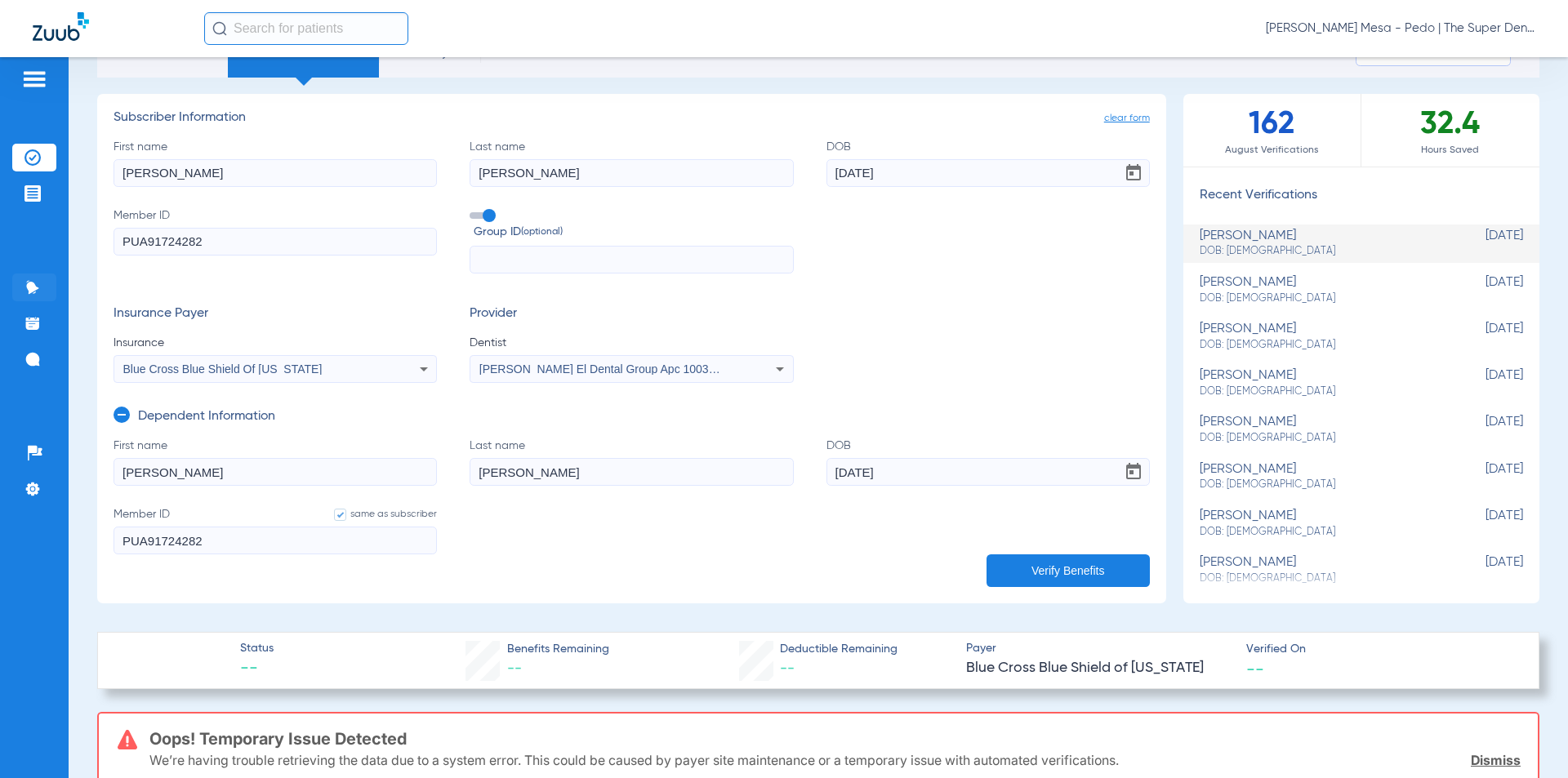
type input "PUA917242823"
click at [248, 372] on span "Blue Cross Blue Shield Of [US_STATE]" at bounding box center [223, 369] width 200 height 13
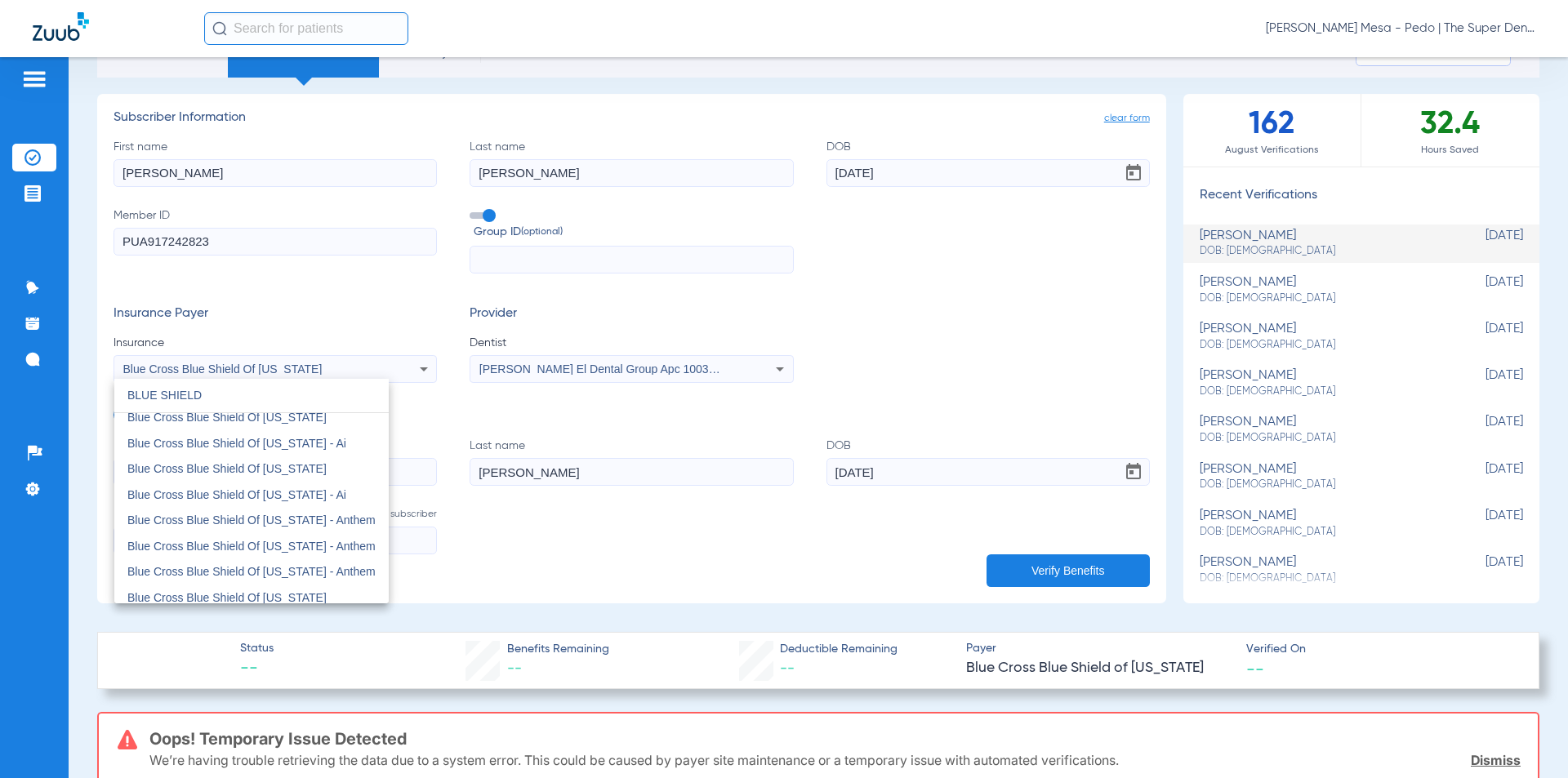
scroll to position [58, 0]
drag, startPoint x: 236, startPoint y: 397, endPoint x: 18, endPoint y: 369, distance: 219.8
click at [12, 372] on div "BLUE SHIELD close Blue Cross Blue Shield (Fep Blue Dental) Blue Cross Blue Shie…" at bounding box center [784, 389] width 1568 height 778
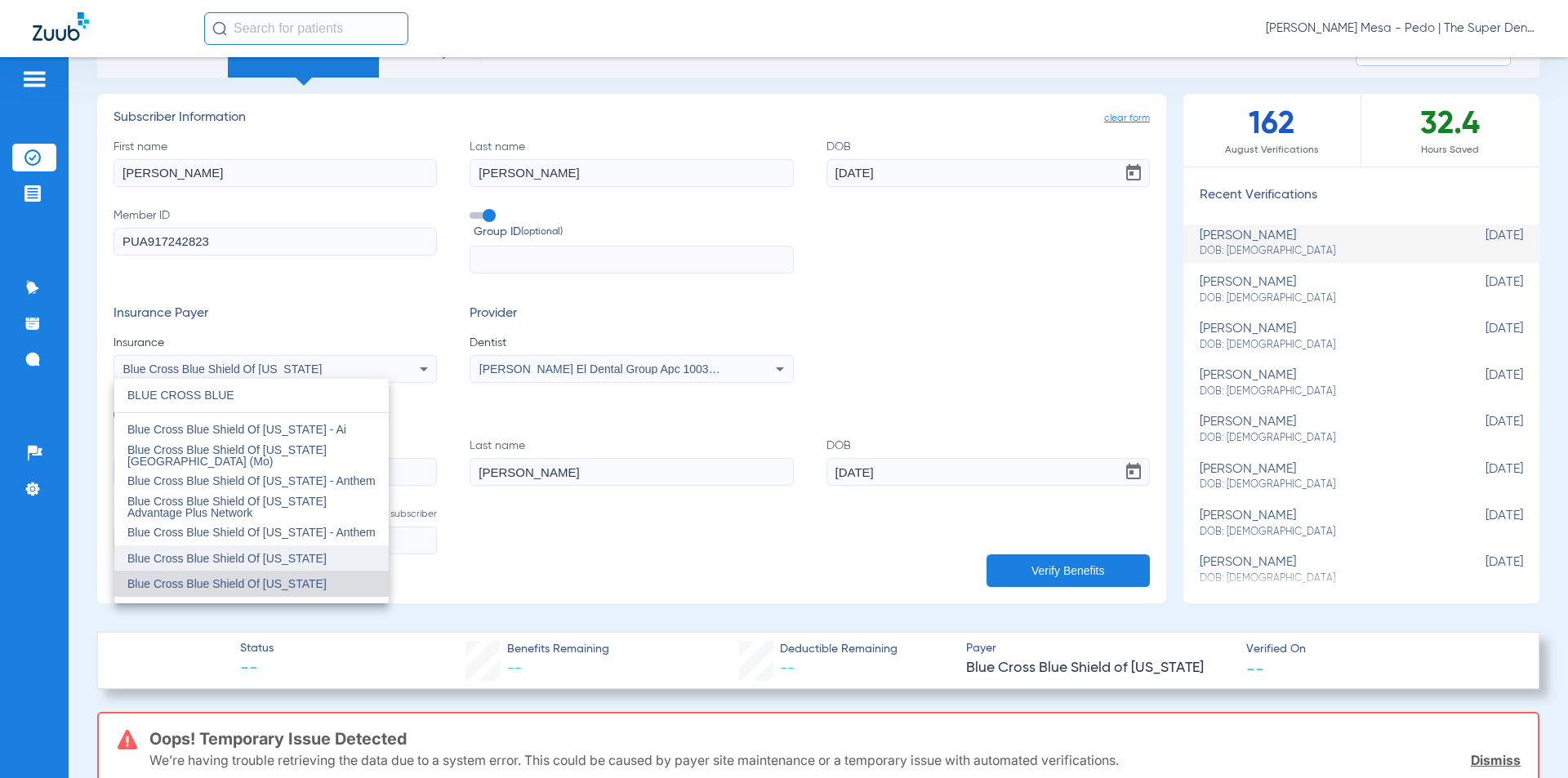
scroll to position [490, 0]
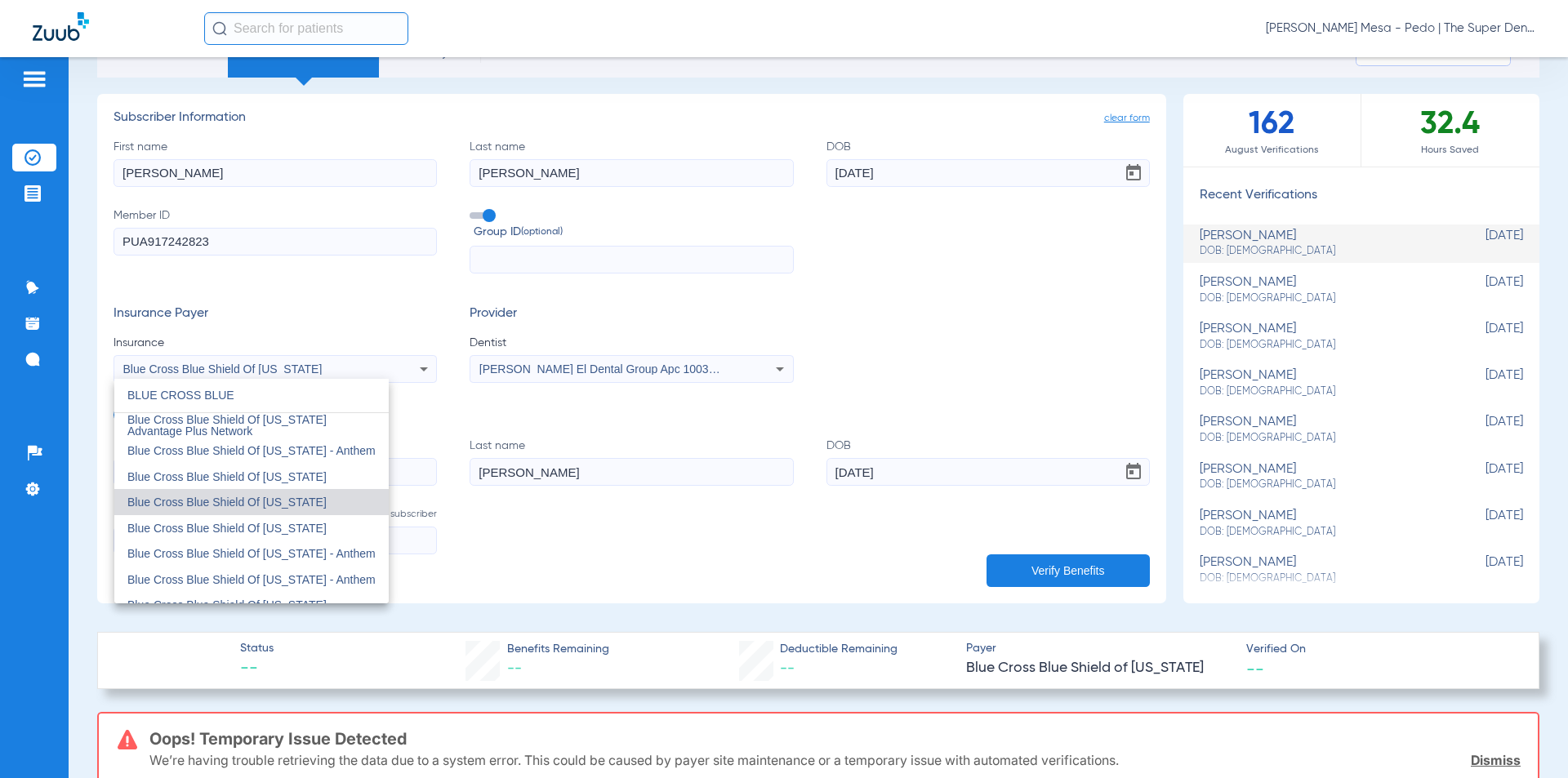
type input "BLUE CROSS BLUE"
click at [266, 506] on span "Blue Cross Blue Shield Of [US_STATE]" at bounding box center [226, 502] width 200 height 13
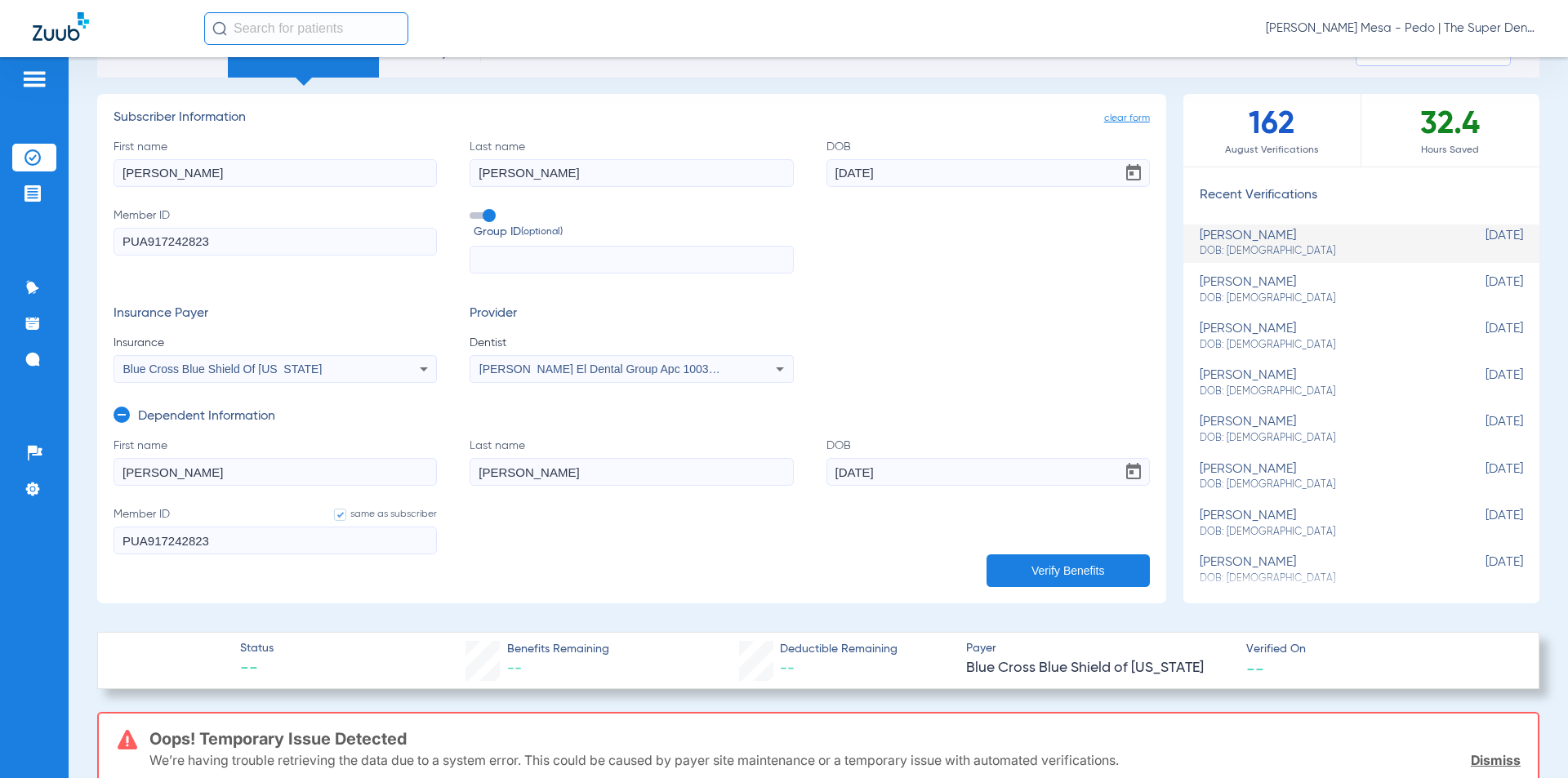
click at [953, 562] on button "Verify Benefits" at bounding box center [1068, 571] width 164 height 33
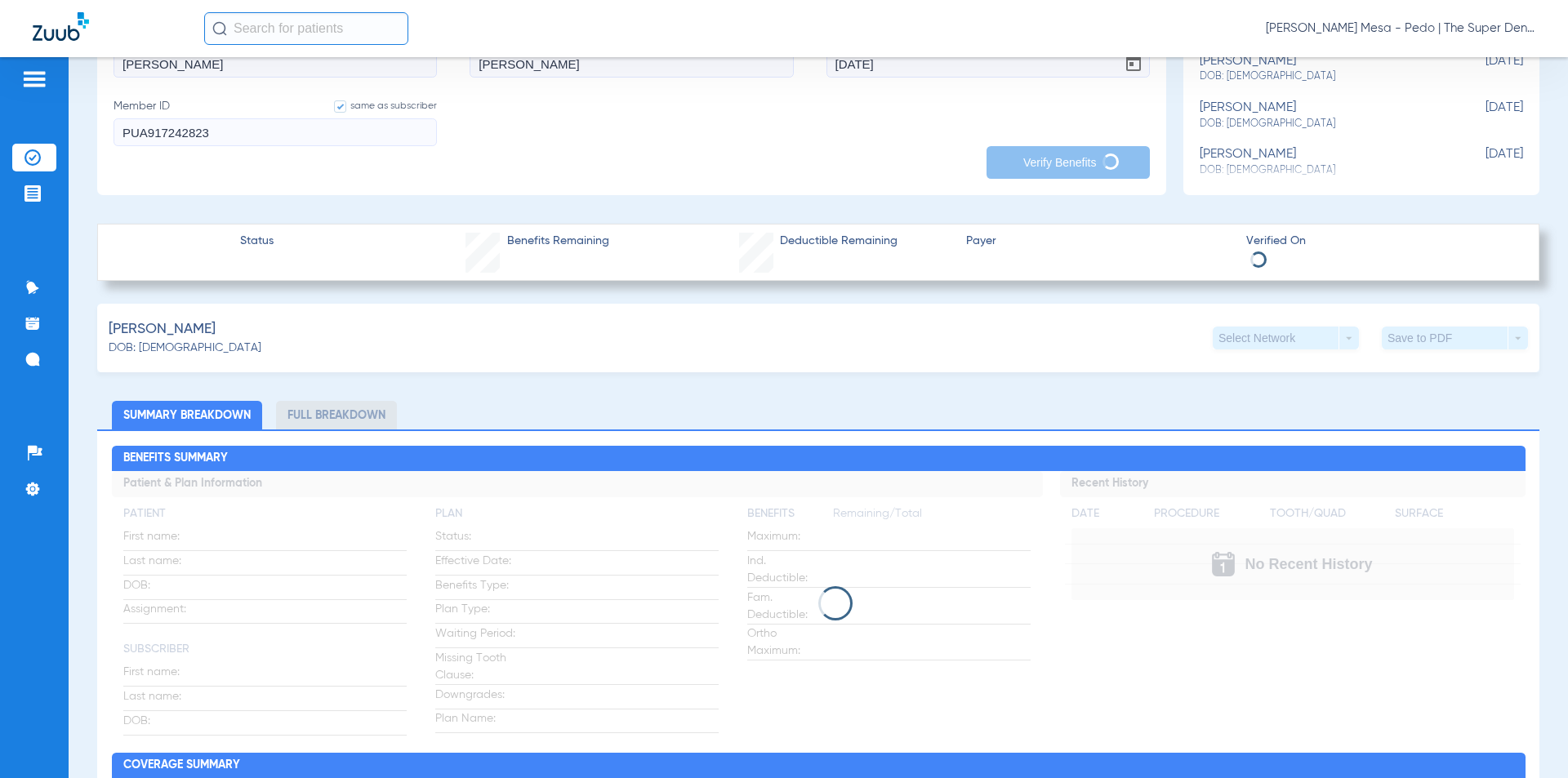
type input "622986609"
